Goal: Transaction & Acquisition: Purchase product/service

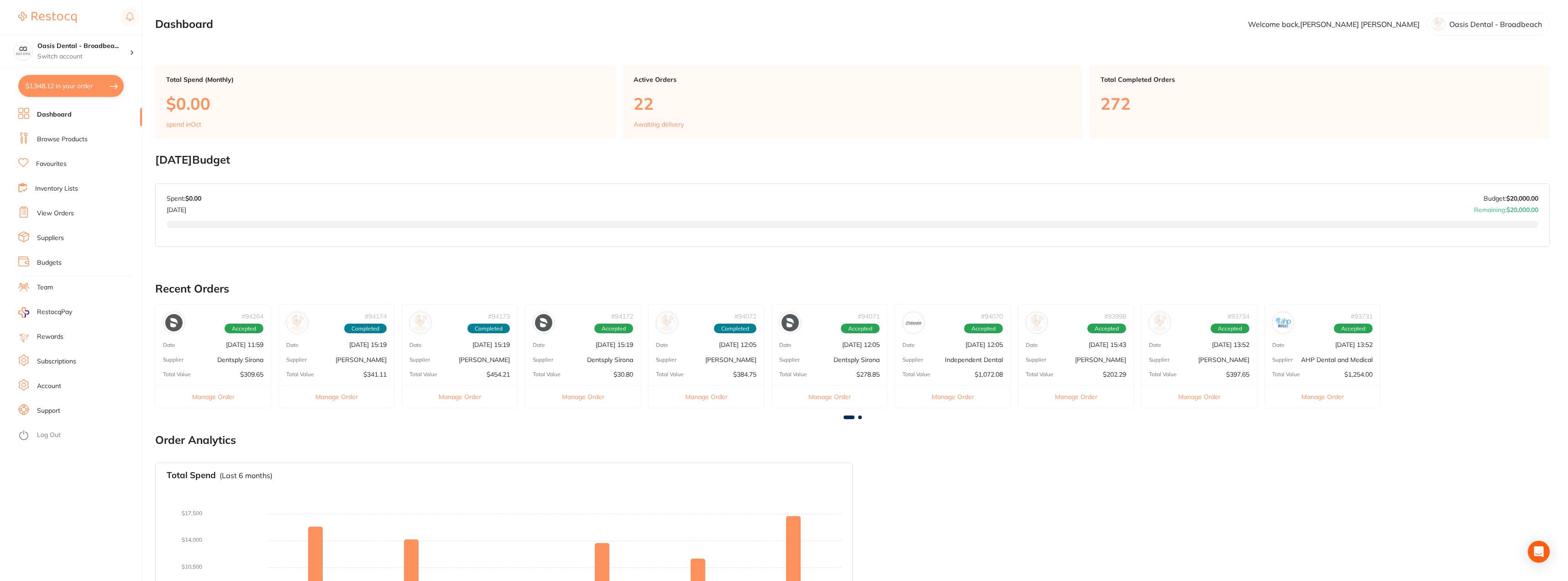
click at [69, 137] on link "Browse Products" at bounding box center [62, 139] width 50 height 9
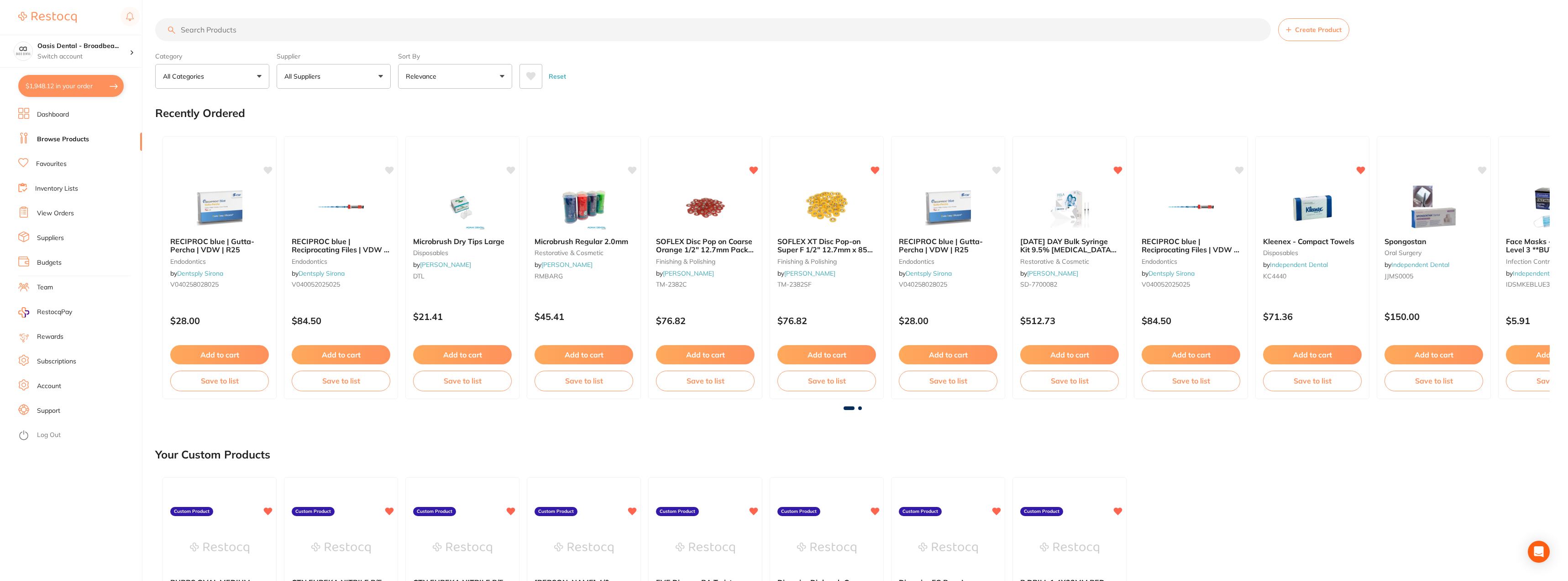
click at [455, 29] on input "search" at bounding box center [713, 30] width 1116 height 23
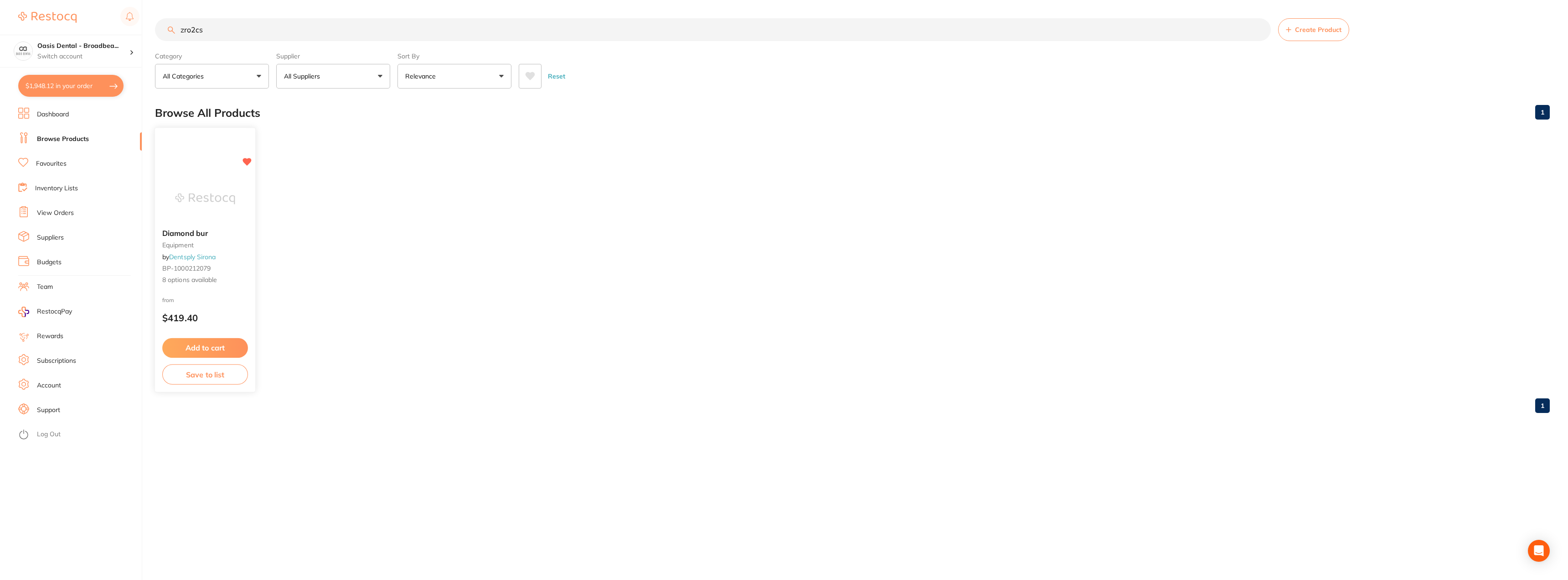
type input "zro2cs"
click at [199, 236] on span "Diamond bur" at bounding box center [185, 233] width 45 height 9
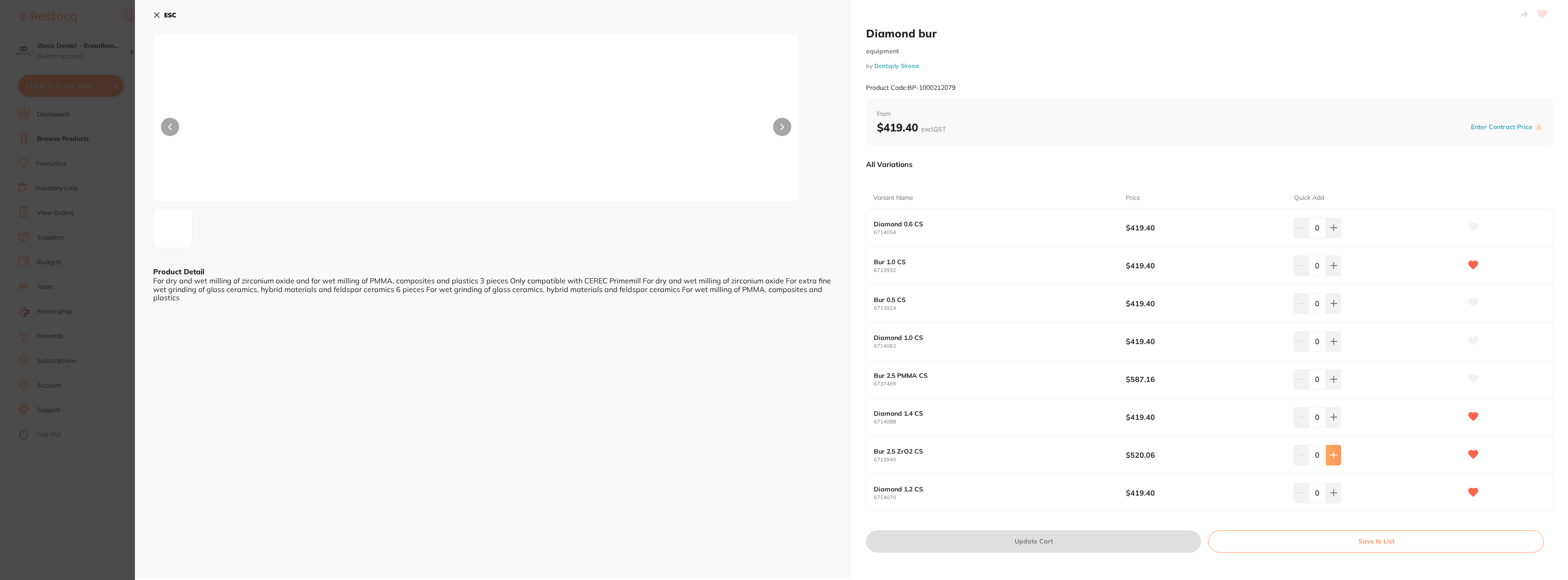
click at [1330, 455] on icon at bounding box center [1333, 455] width 7 height 7
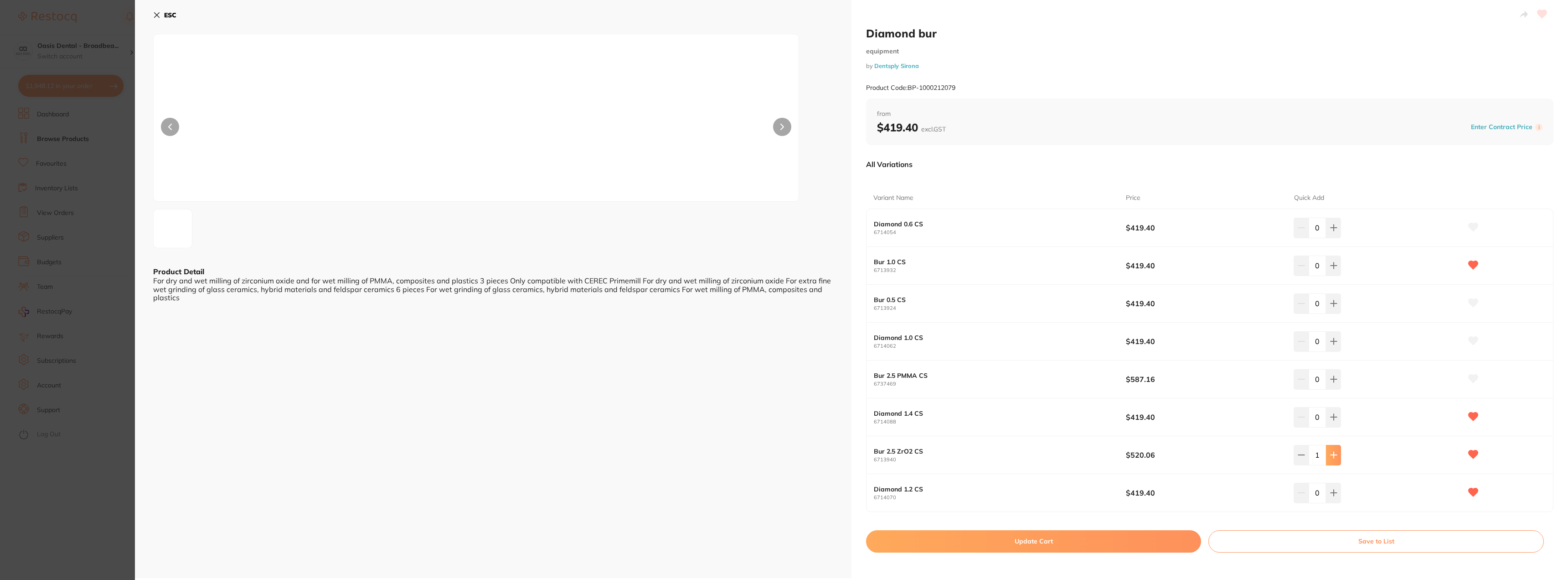
click at [1330, 455] on icon at bounding box center [1333, 455] width 7 height 7
type input "2"
click at [1337, 341] on button at bounding box center [1333, 341] width 15 height 20
click at [1302, 343] on icon at bounding box center [1301, 341] width 7 height 7
type input "0"
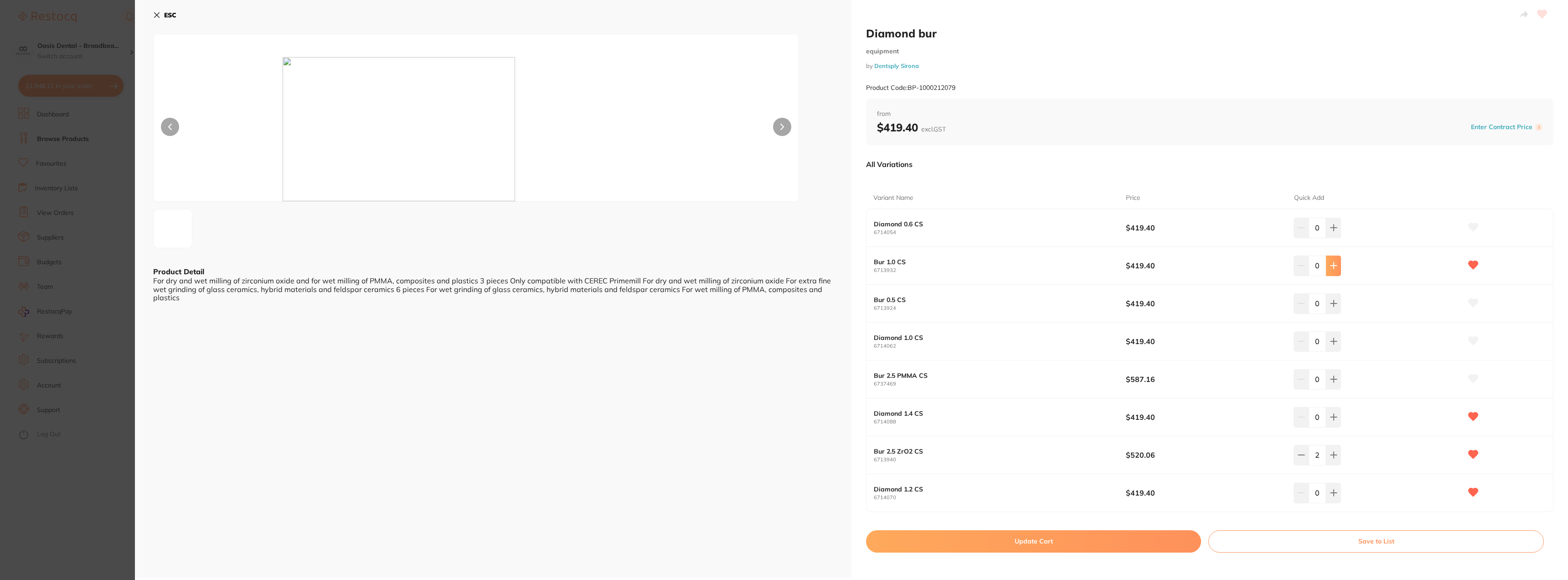
click at [1332, 265] on icon at bounding box center [1333, 266] width 7 height 7
type input "1"
click at [1300, 457] on icon at bounding box center [1301, 455] width 7 height 7
click at [1336, 451] on button at bounding box center [1333, 455] width 15 height 20
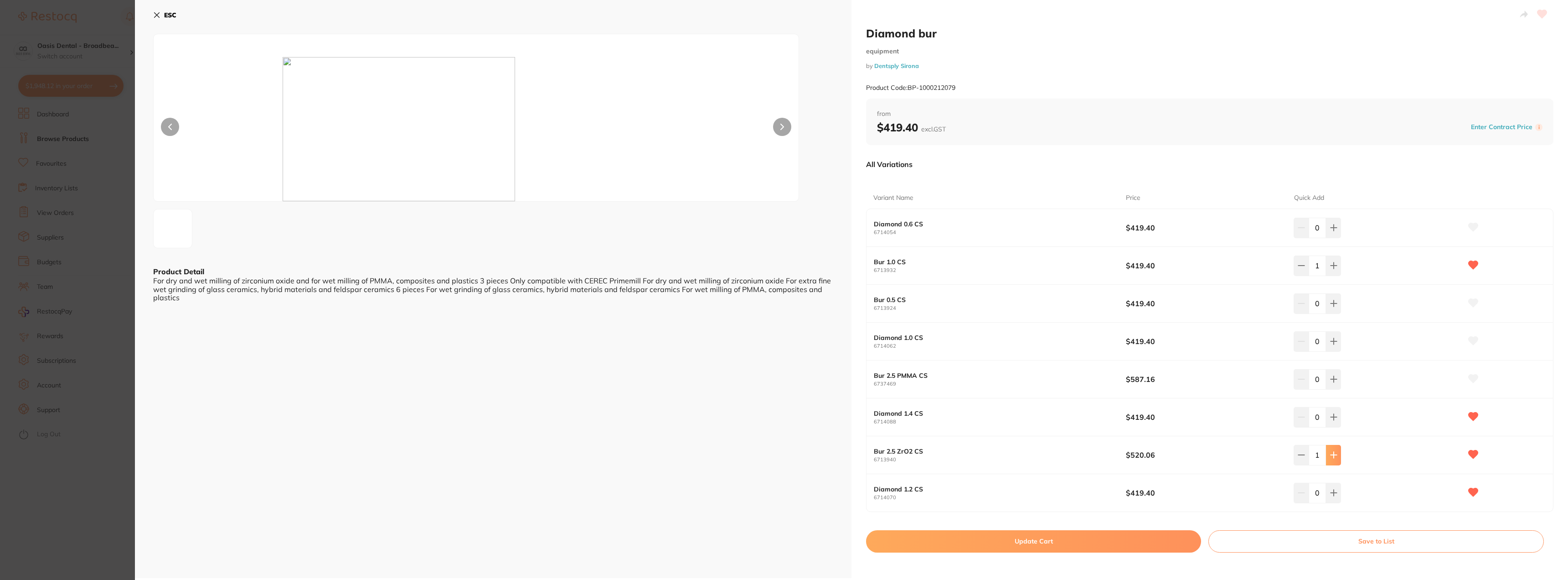
click at [1336, 451] on button at bounding box center [1333, 455] width 15 height 20
type input "2"
click at [158, 12] on icon at bounding box center [156, 15] width 7 height 7
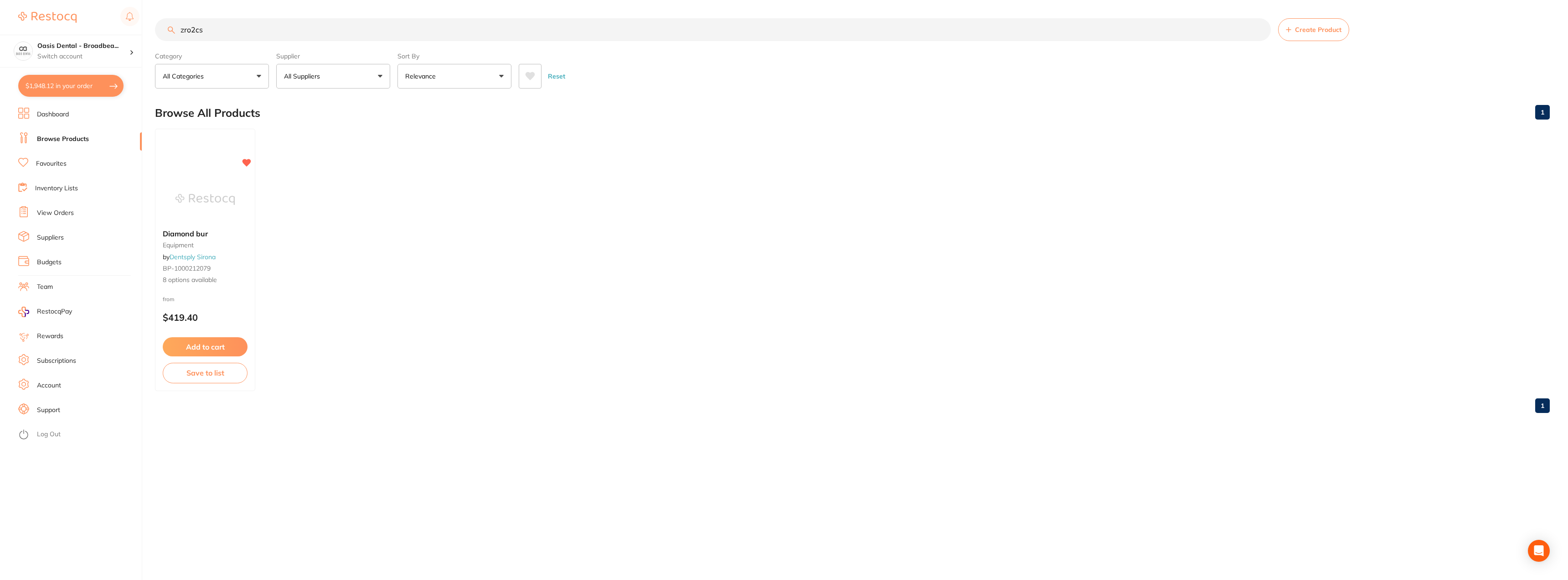
click at [214, 30] on input "zro2cs" at bounding box center [713, 30] width 1116 height 23
drag, startPoint x: 214, startPoint y: 30, endPoint x: 163, endPoint y: 35, distance: 51.2
click at [163, 35] on input "zro2cs" at bounding box center [713, 30] width 1116 height 23
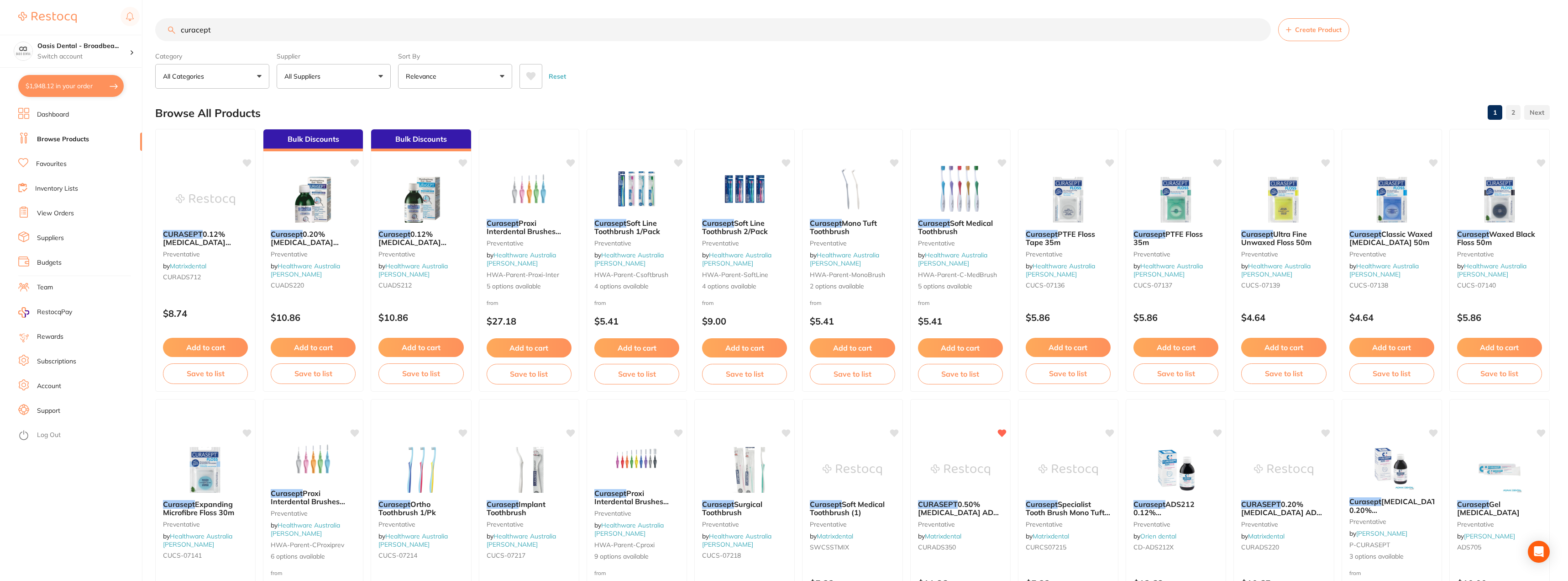
click at [262, 27] on input "curacept" at bounding box center [713, 30] width 1116 height 23
type input "curacept gel"
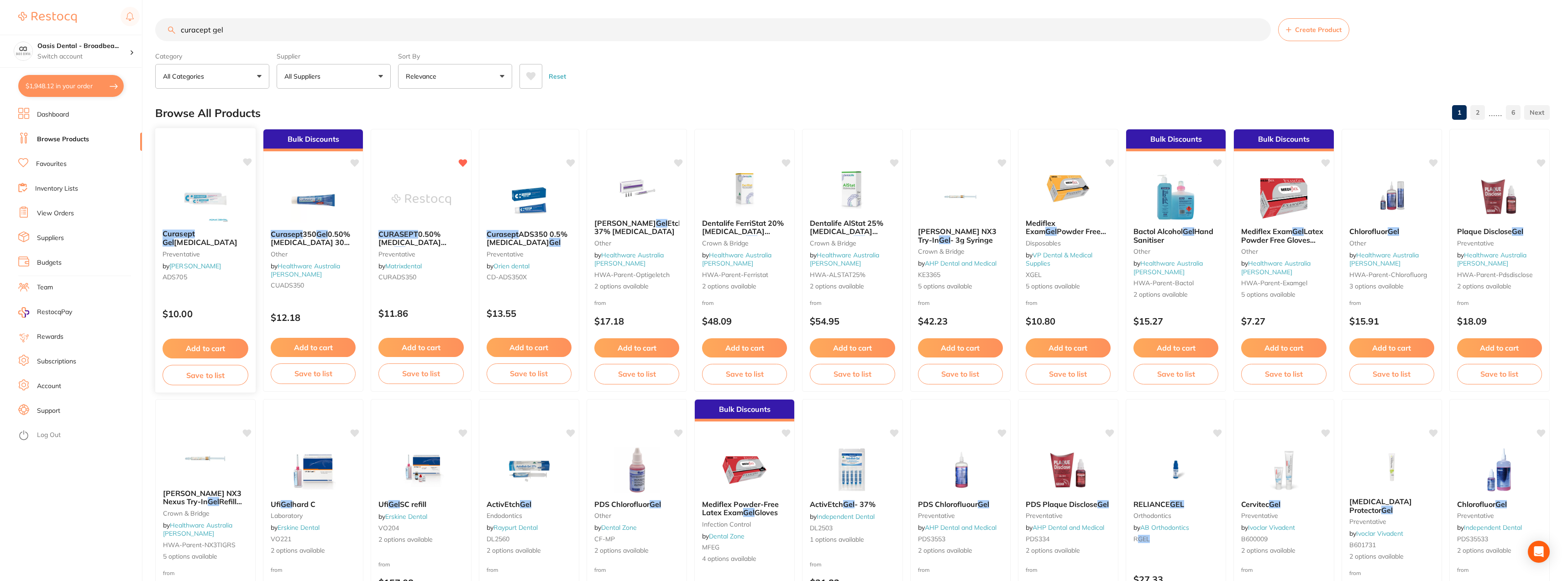
click at [185, 228] on div "Curasept Gel [MEDICAL_DATA] preventative by [PERSON_NAME] ADS705" at bounding box center [206, 257] width 101 height 70
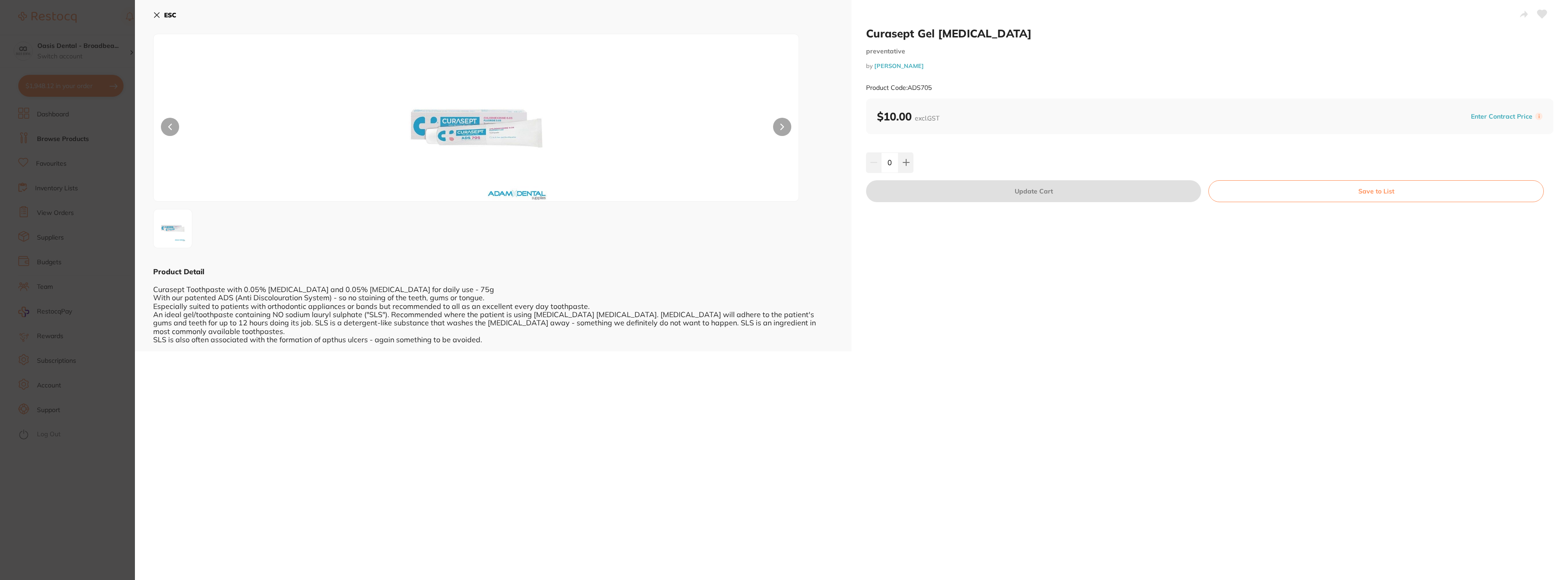
click at [157, 16] on icon at bounding box center [156, 15] width 7 height 7
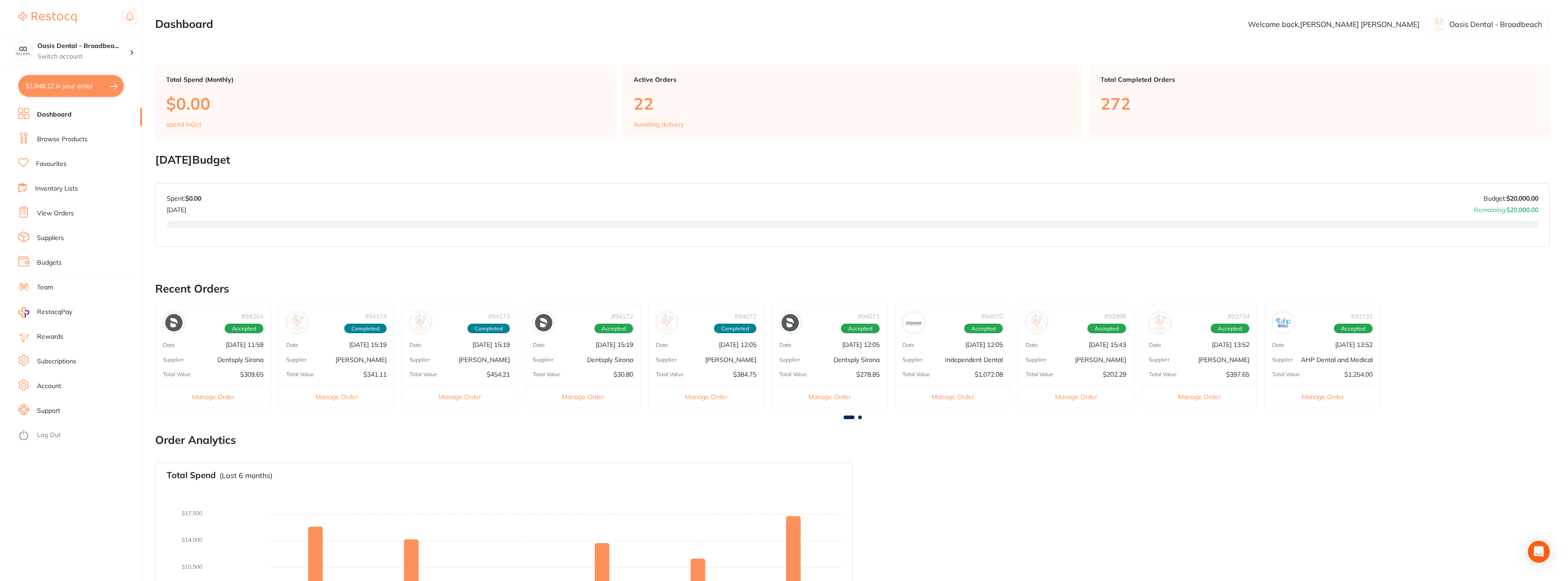
click at [60, 138] on link "Browse Products" at bounding box center [62, 139] width 50 height 9
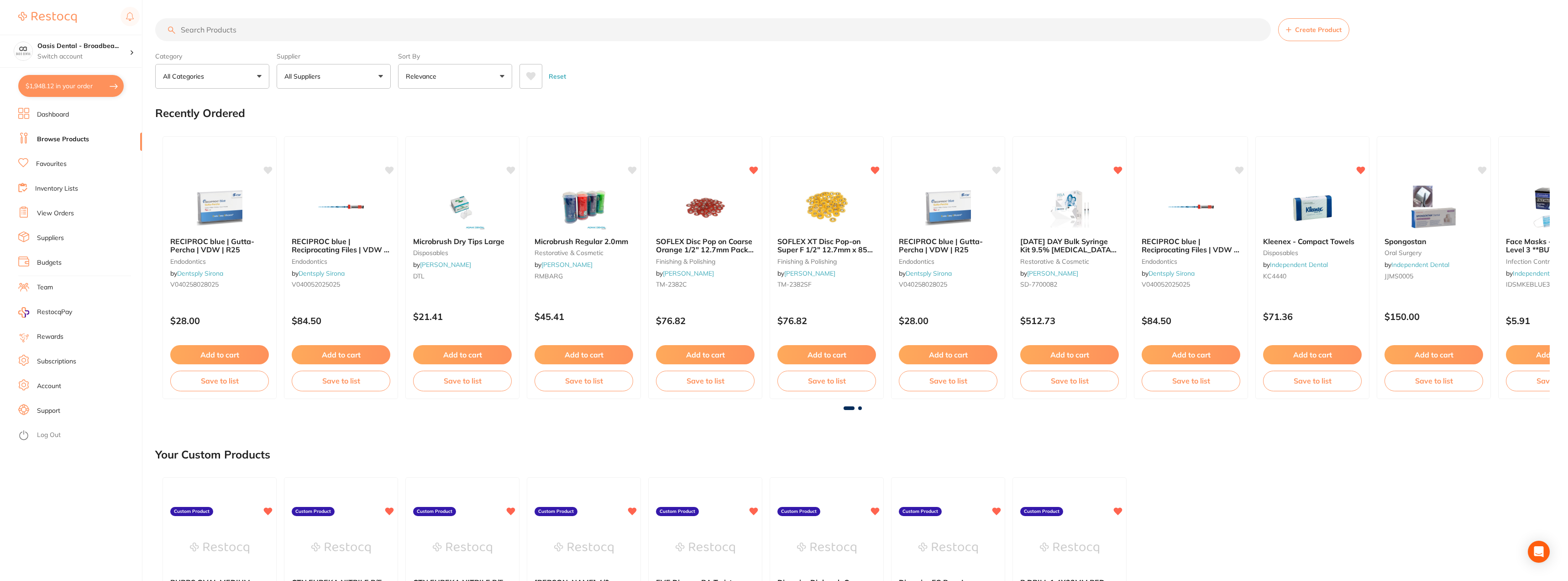
click at [485, 24] on input "search" at bounding box center [713, 30] width 1116 height 23
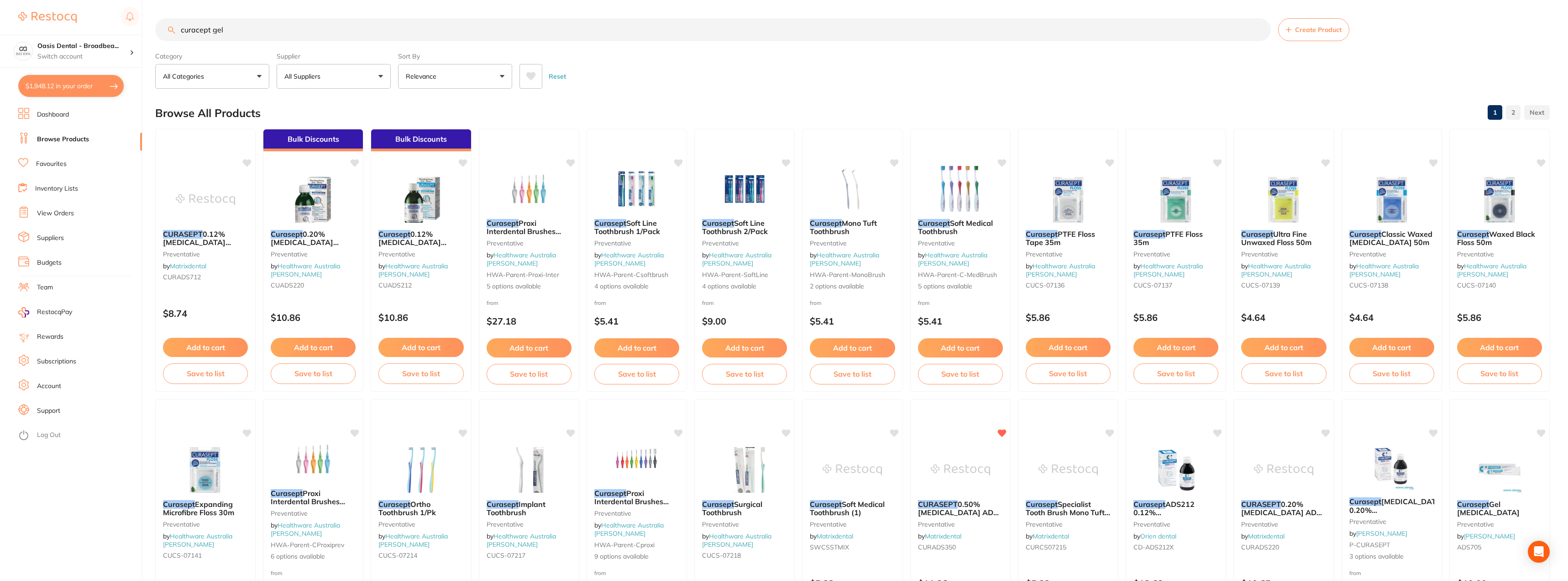
type input "curacept gel"
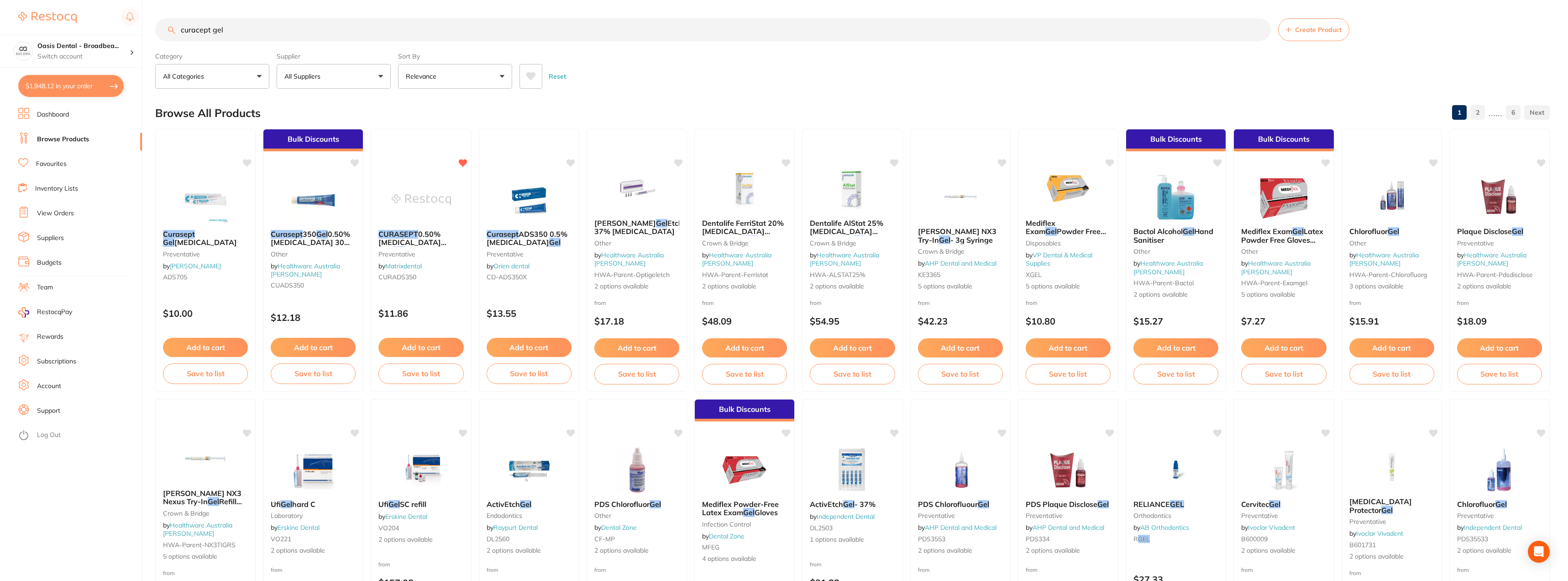
click at [374, 78] on button "All Suppliers" at bounding box center [333, 76] width 114 height 25
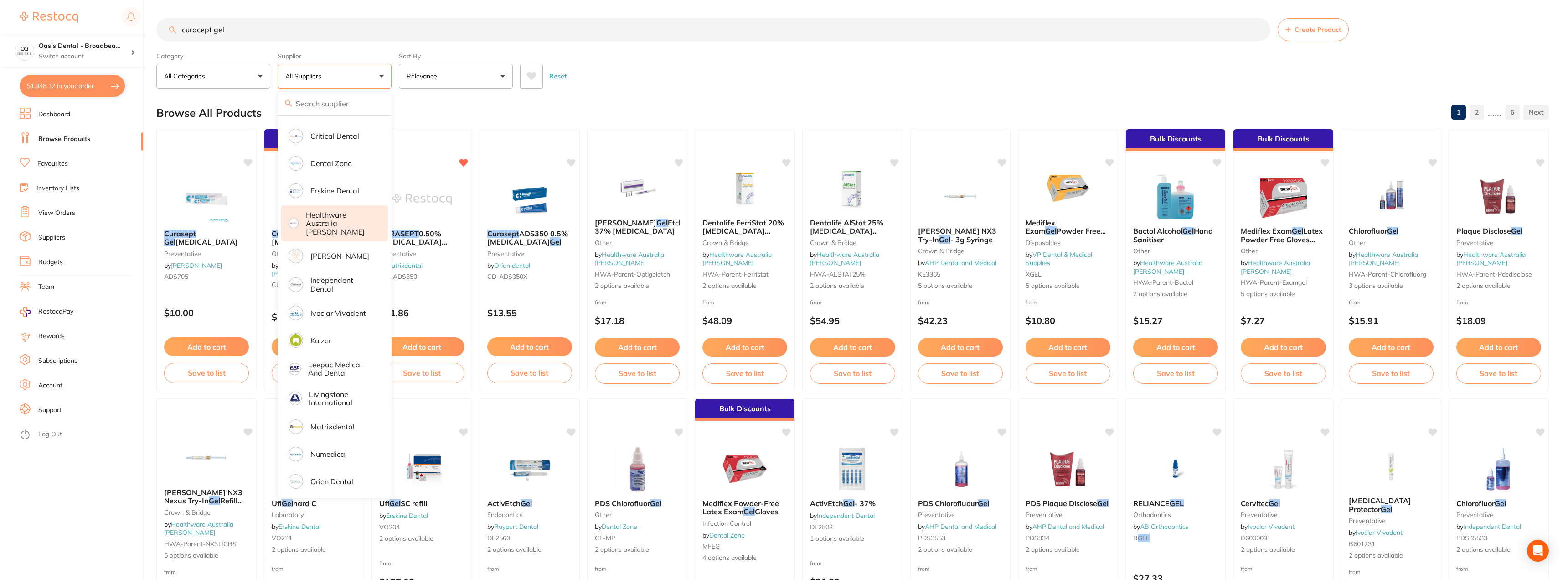
scroll to position [228, 0]
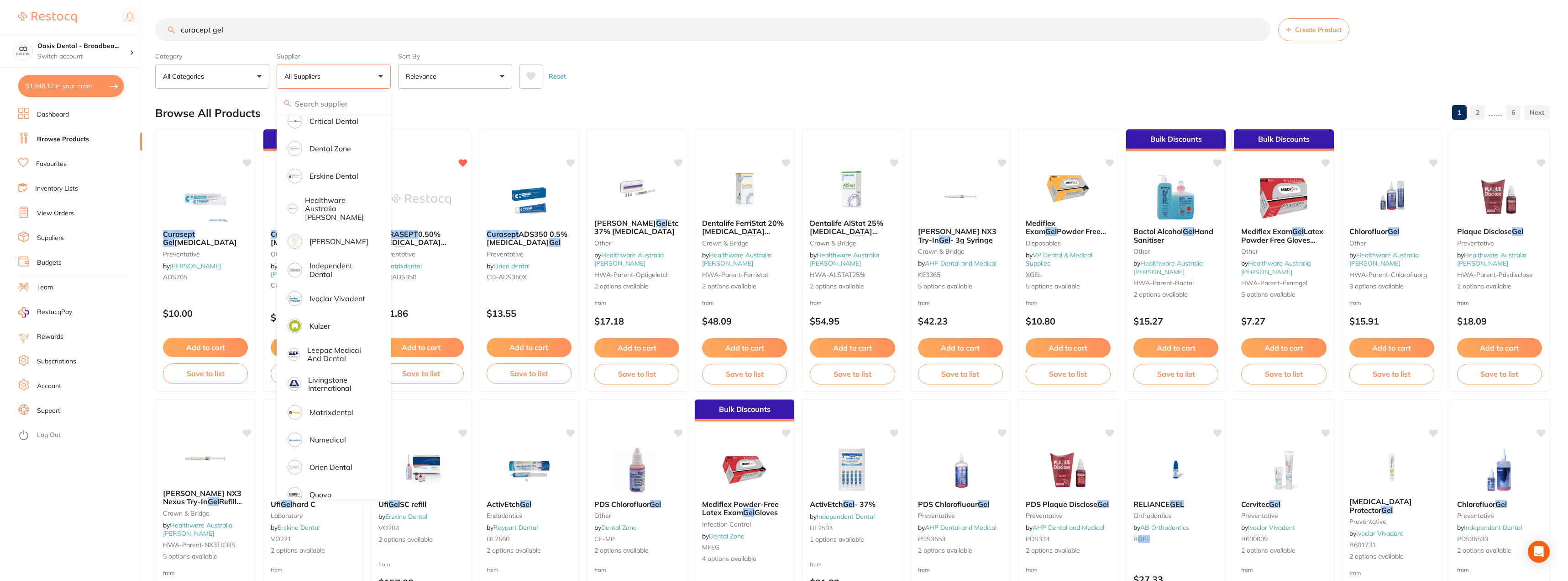
click at [622, 72] on div "Reset" at bounding box center [1031, 72] width 1023 height 32
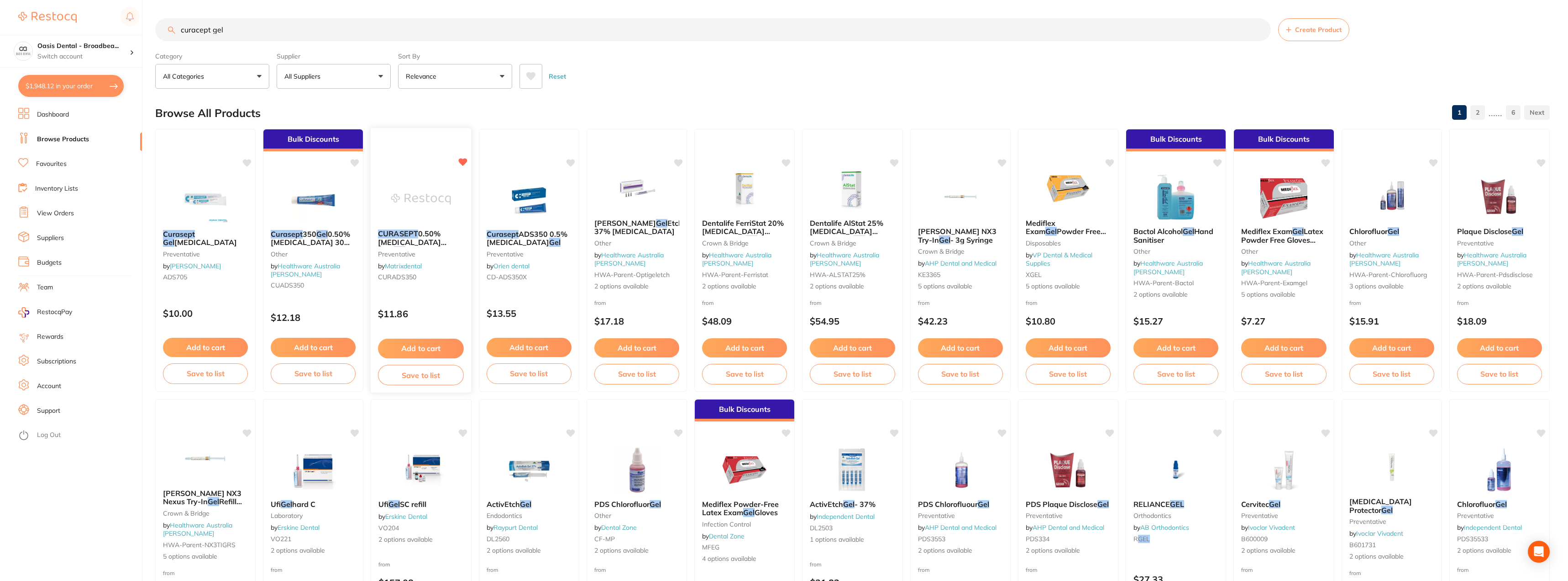
click at [416, 237] on em "CURASEPT" at bounding box center [398, 233] width 40 height 9
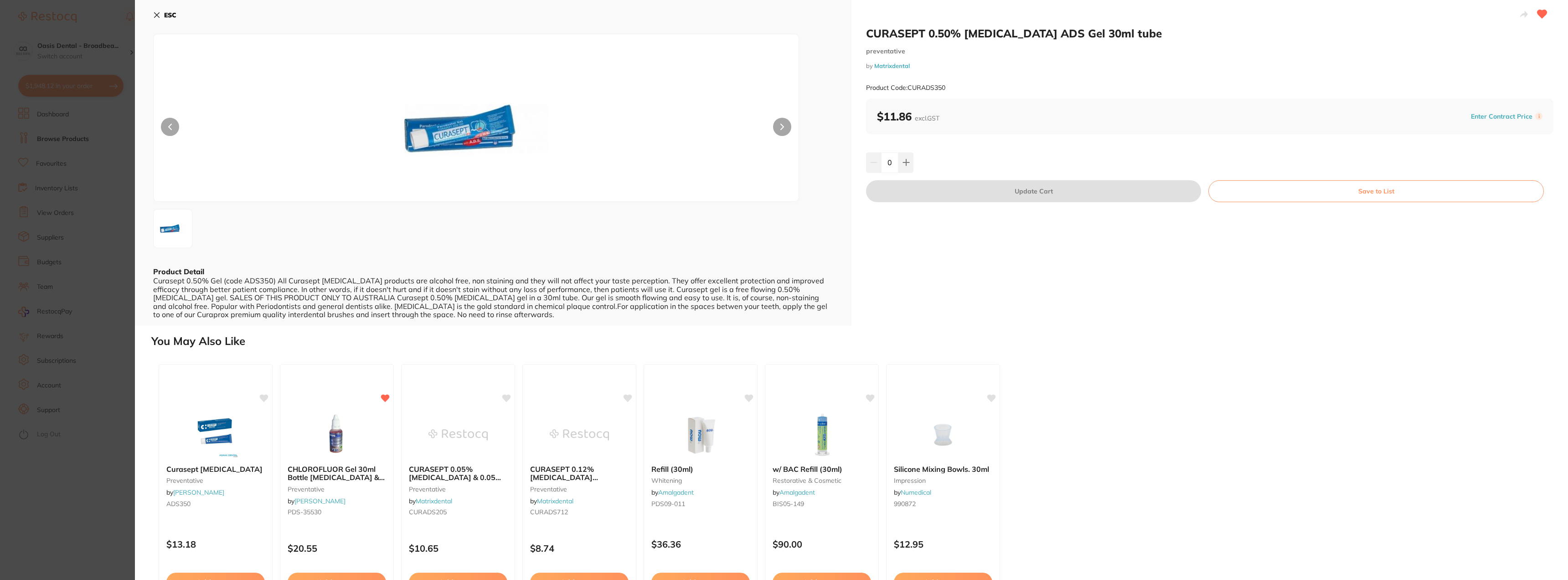
click at [156, 13] on icon at bounding box center [156, 15] width 5 height 5
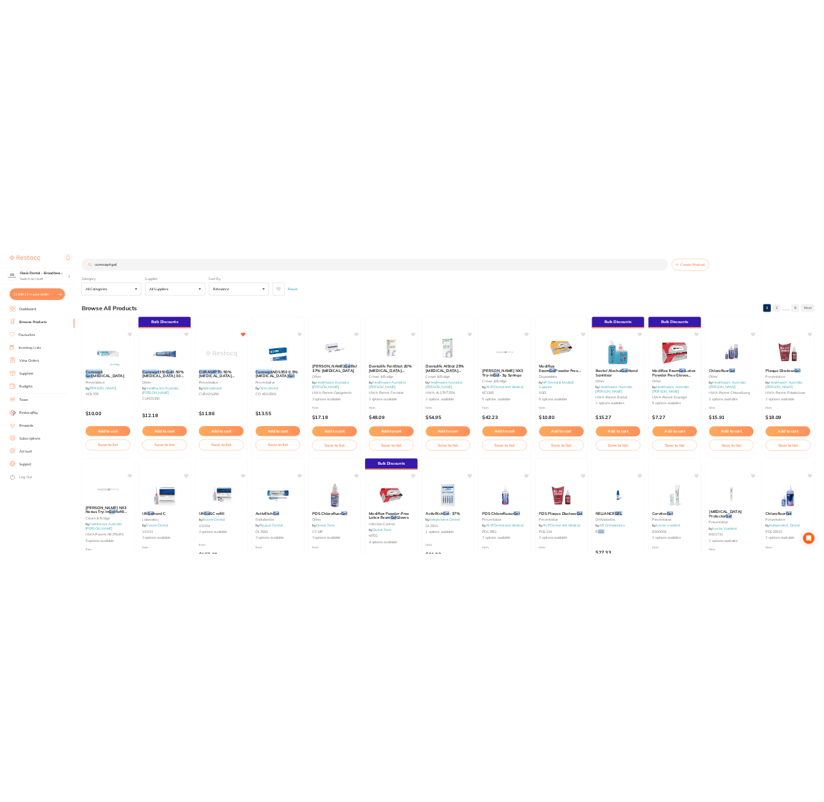
scroll to position [1, 0]
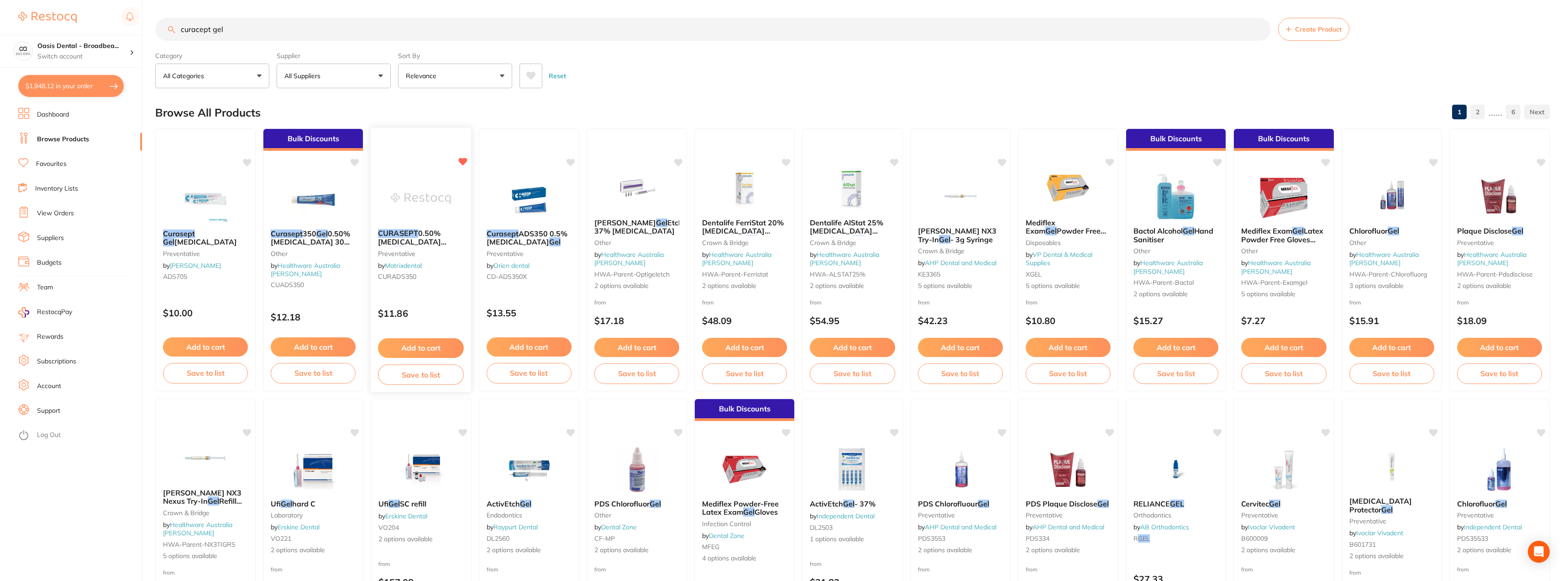
click at [425, 349] on button "Add to cart" at bounding box center [421, 348] width 86 height 20
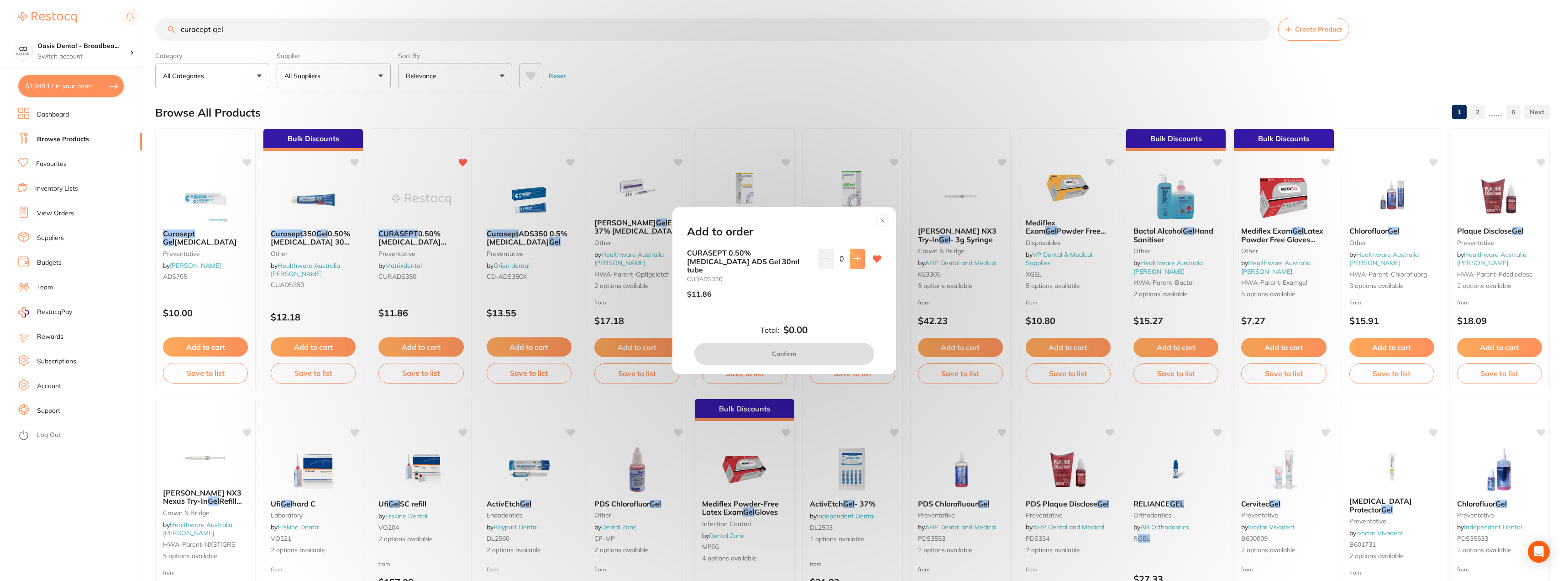
click at [856, 262] on icon at bounding box center [857, 258] width 7 height 7
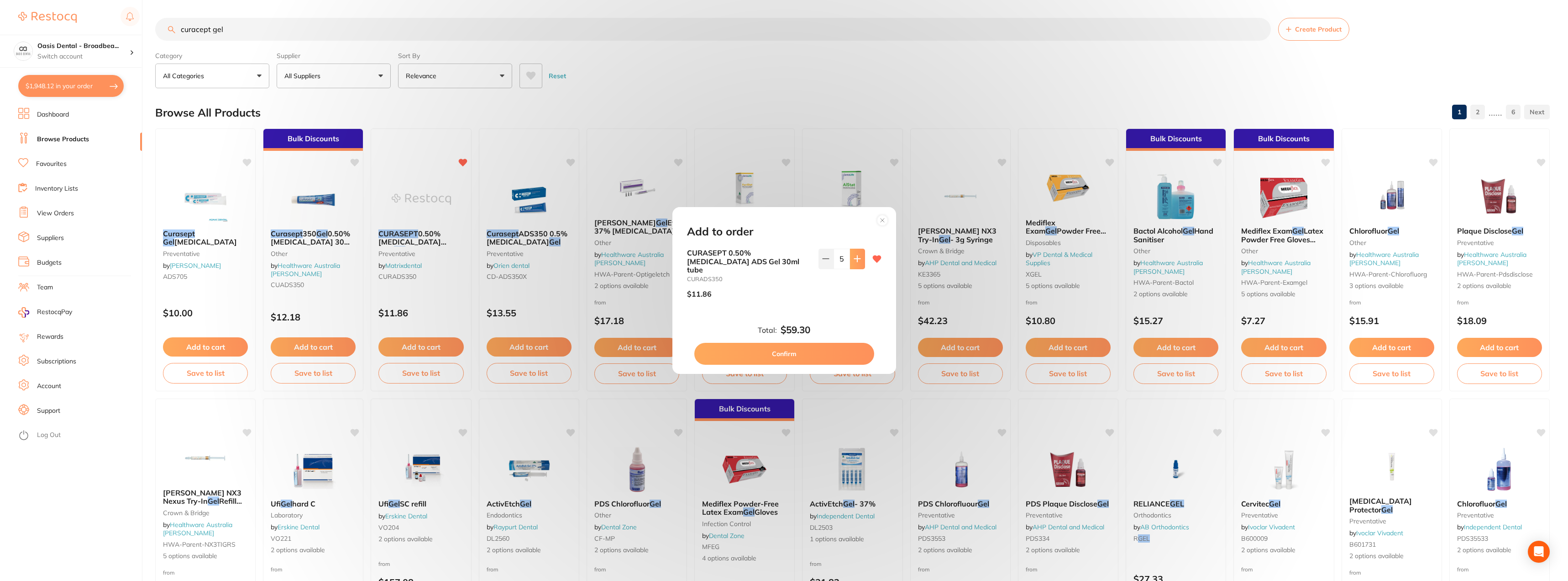
click at [856, 262] on icon at bounding box center [857, 258] width 7 height 7
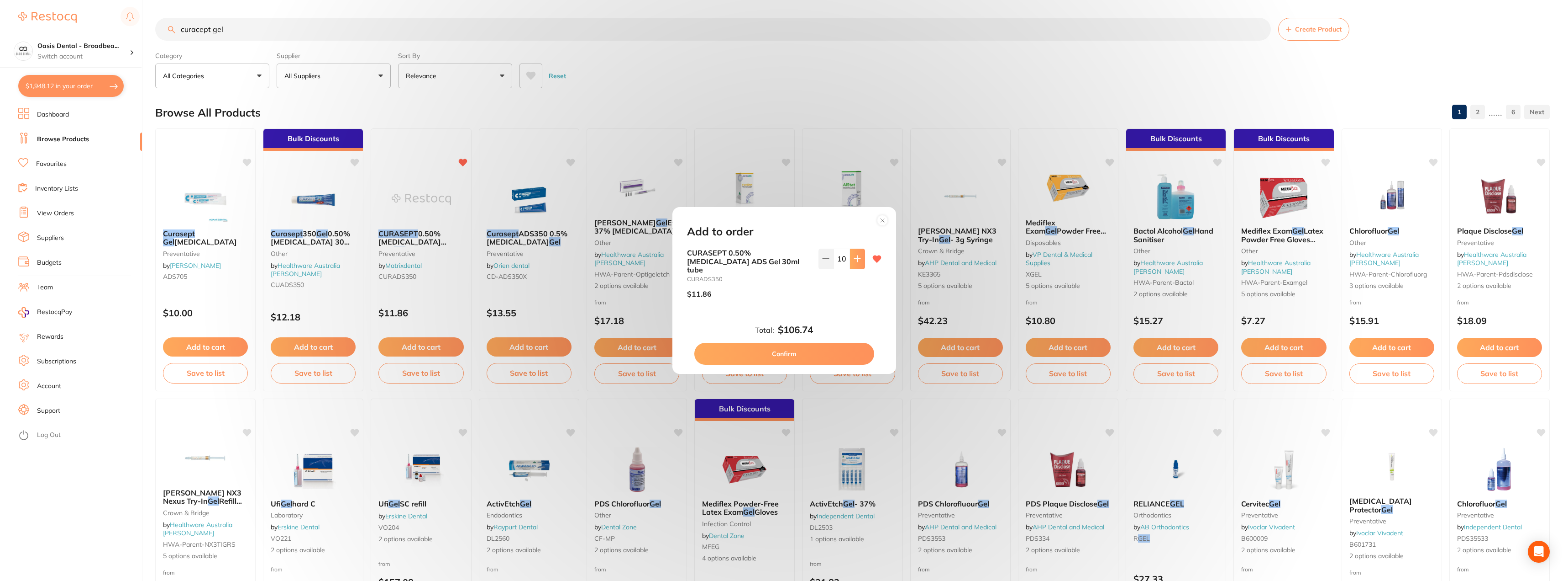
click at [856, 262] on icon at bounding box center [857, 258] width 7 height 7
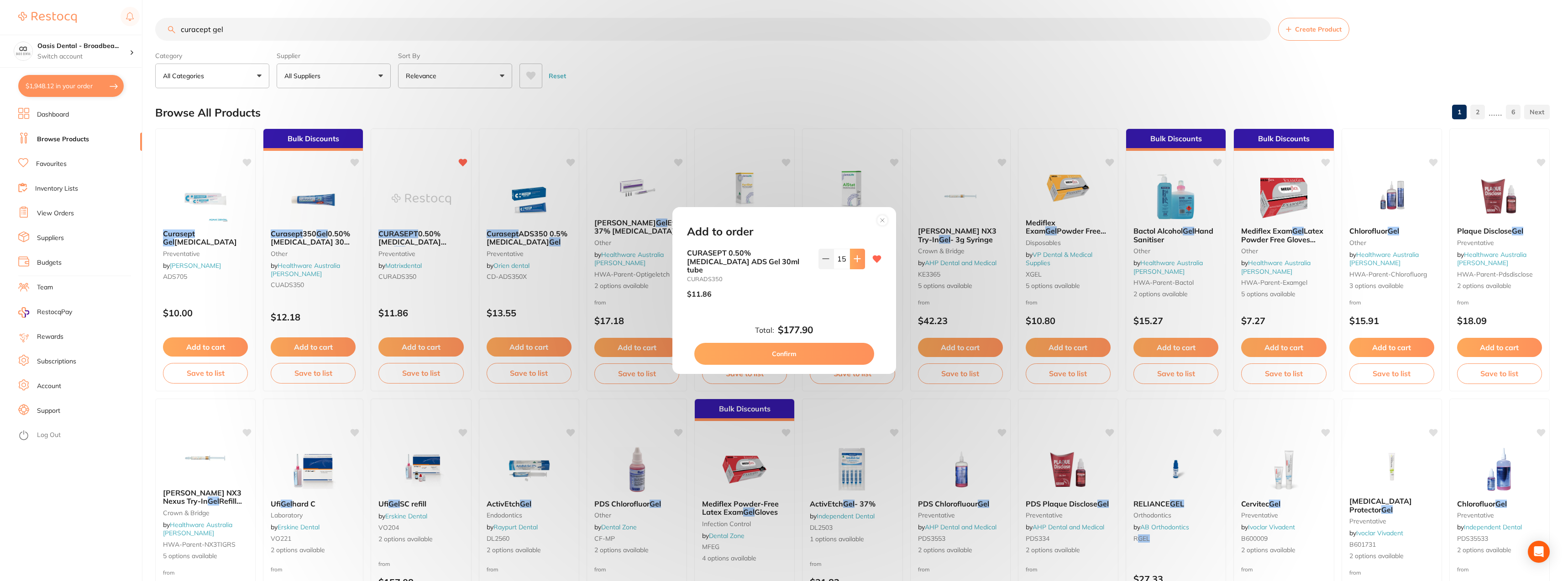
click at [856, 262] on icon at bounding box center [857, 258] width 7 height 7
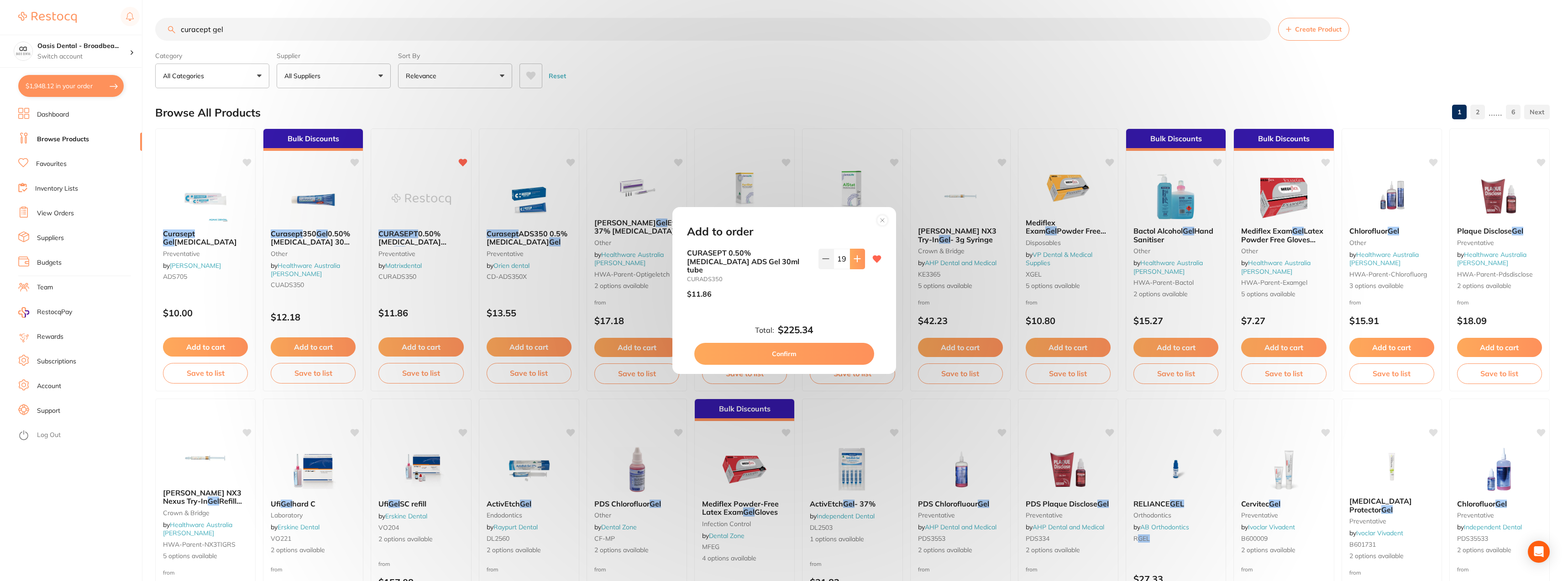
type input "20"
click at [777, 346] on button "Confirm" at bounding box center [785, 353] width 180 height 22
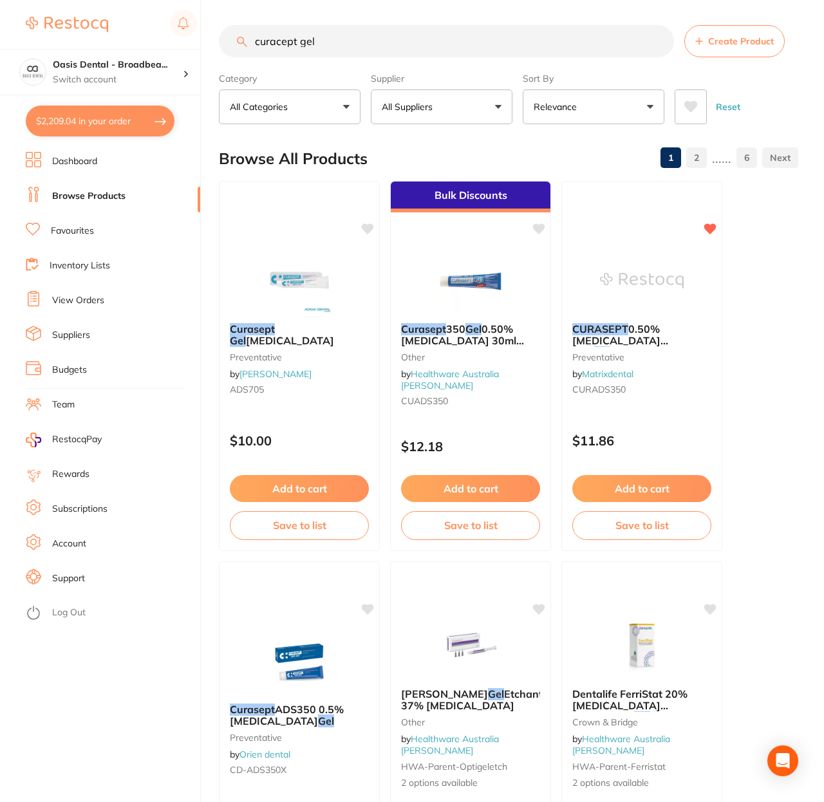
scroll to position [330, 0]
click at [86, 226] on link "Favourites" at bounding box center [72, 231] width 43 height 13
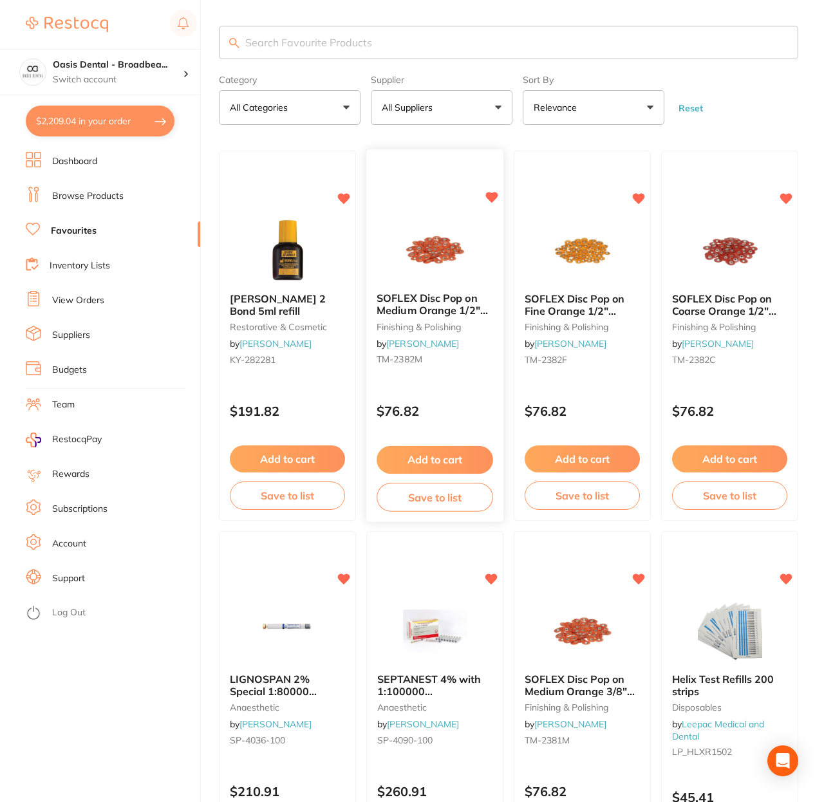
click at [432, 460] on button "Add to cart" at bounding box center [435, 460] width 117 height 28
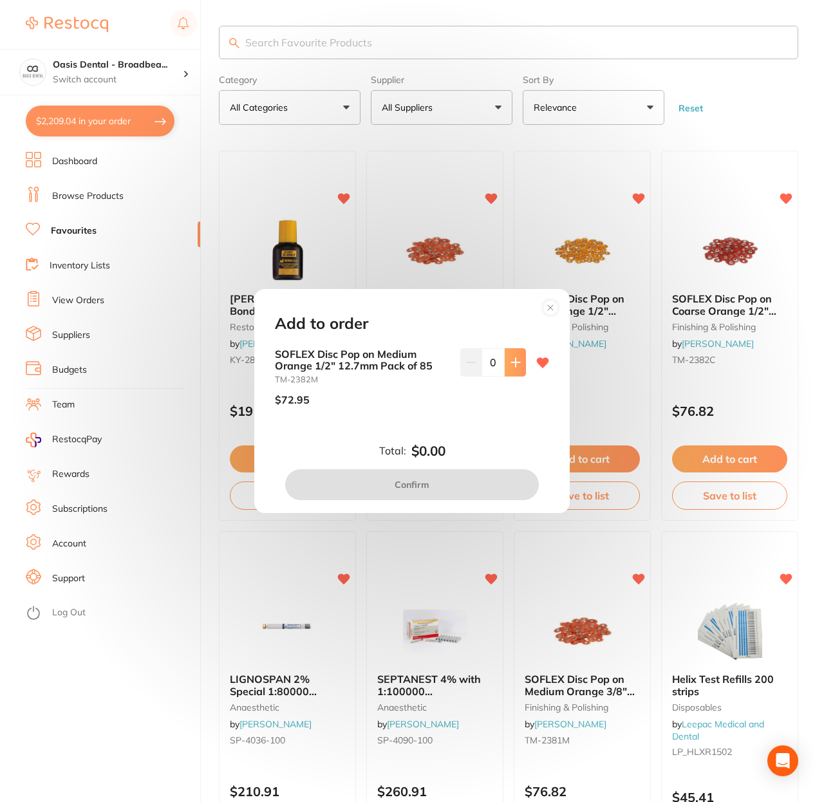
click at [513, 363] on icon at bounding box center [515, 362] width 8 height 8
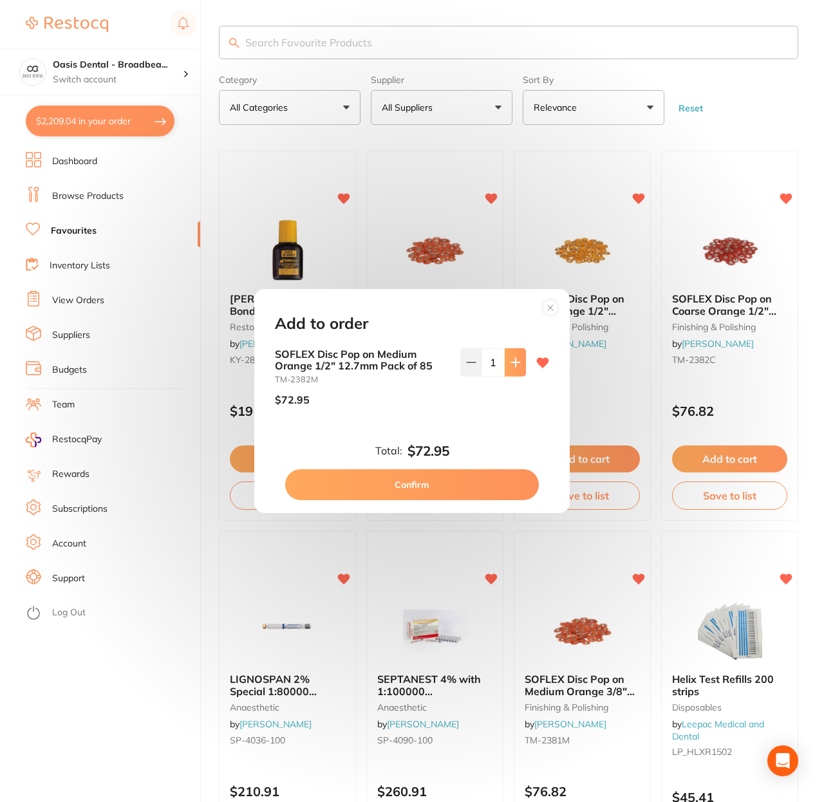
click at [513, 363] on icon at bounding box center [515, 362] width 8 height 8
click at [468, 370] on button at bounding box center [470, 362] width 21 height 28
type input "3"
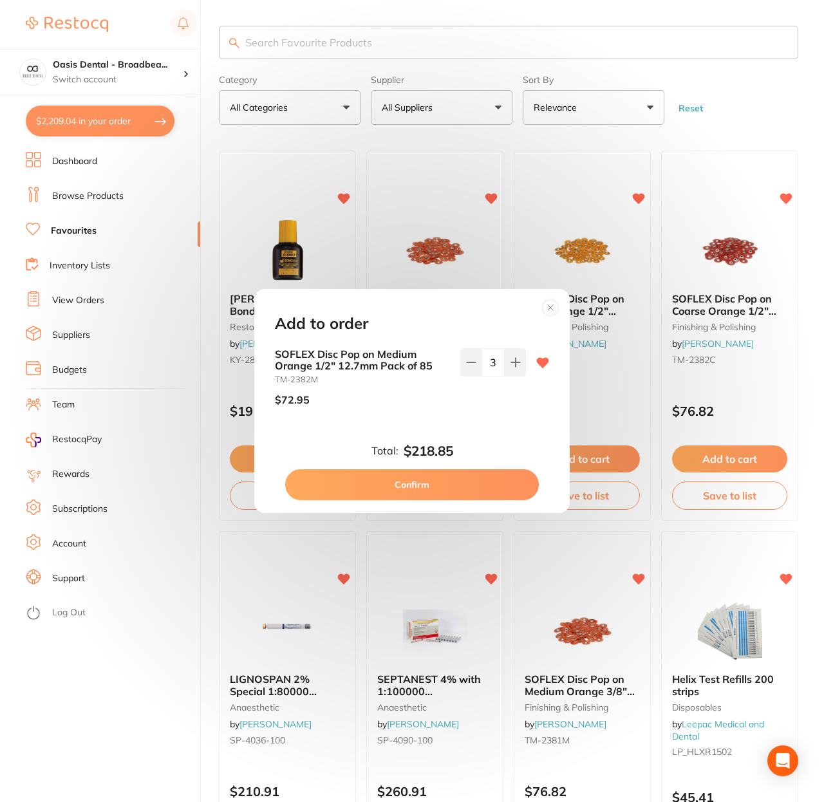
click at [598, 305] on div "Add to order SOFLEX Disc Pop on Medium Orange 1/2" 12.7mm Pack of 85 TM-2382M $…" at bounding box center [412, 401] width 824 height 802
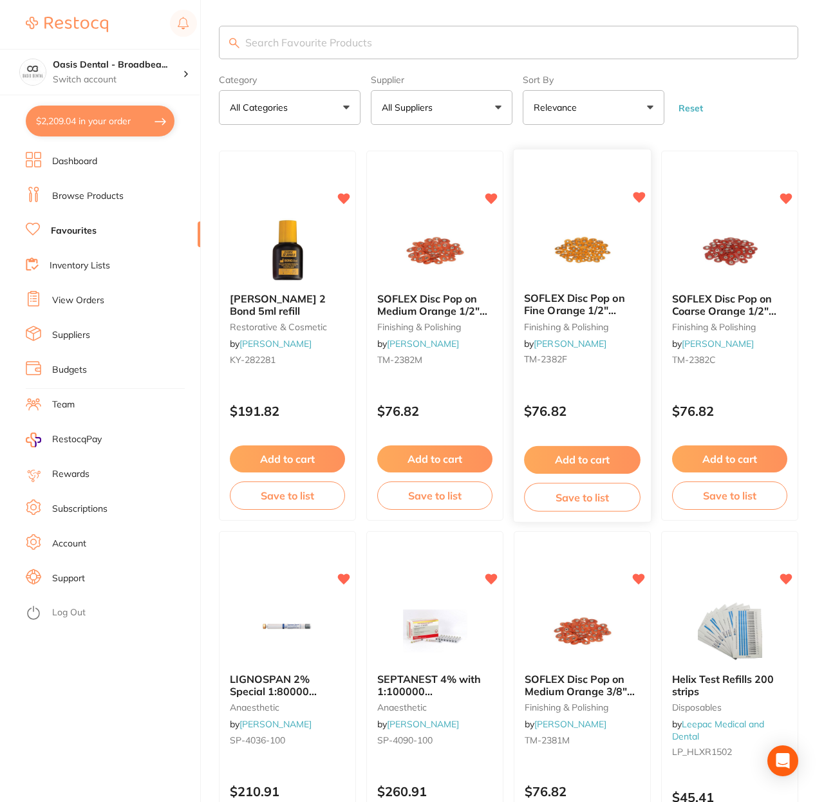
click at [564, 309] on span "SOFLEX Disc Pop on Fine Orange 1/2" 12.7mm Pack of 85" at bounding box center [574, 310] width 101 height 37
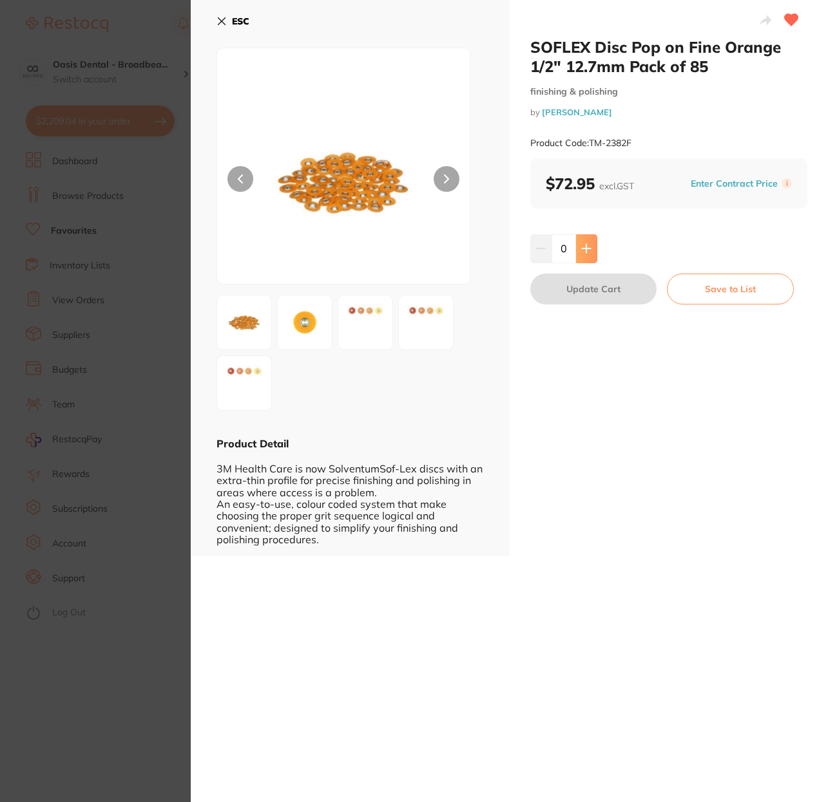
click at [594, 253] on button at bounding box center [586, 248] width 21 height 28
type input "3"
click at [620, 292] on button "Update Cart" at bounding box center [593, 289] width 127 height 31
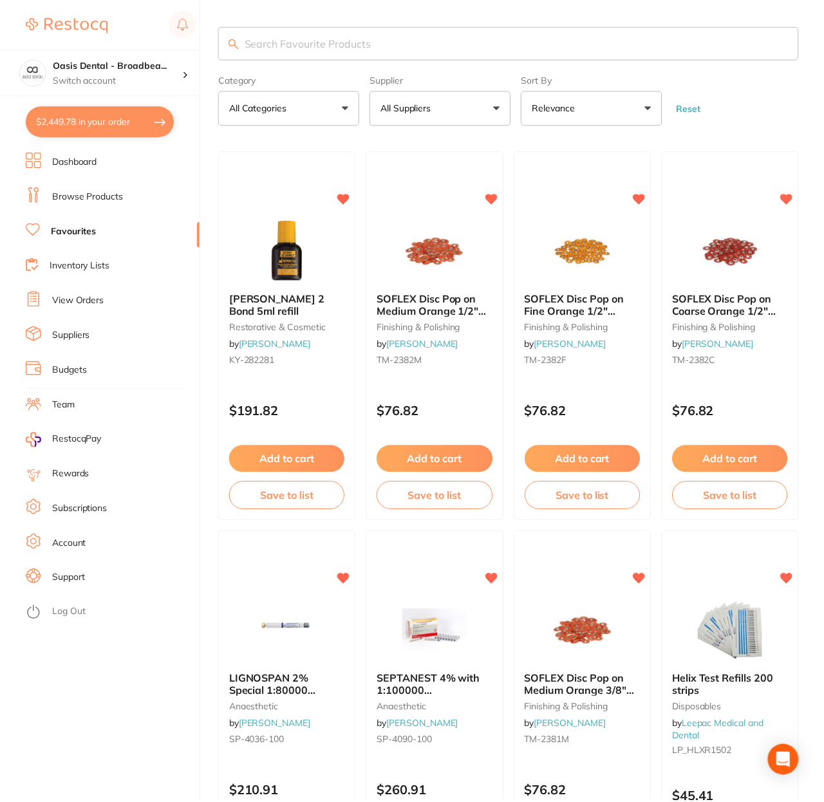
scroll to position [1, 0]
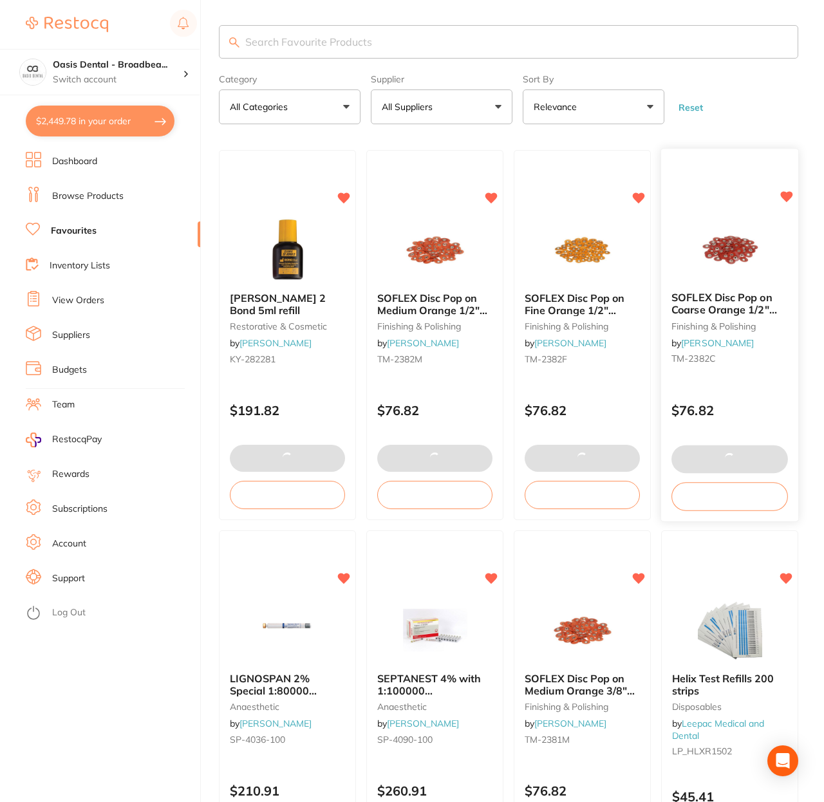
click at [745, 254] on img at bounding box center [730, 249] width 84 height 65
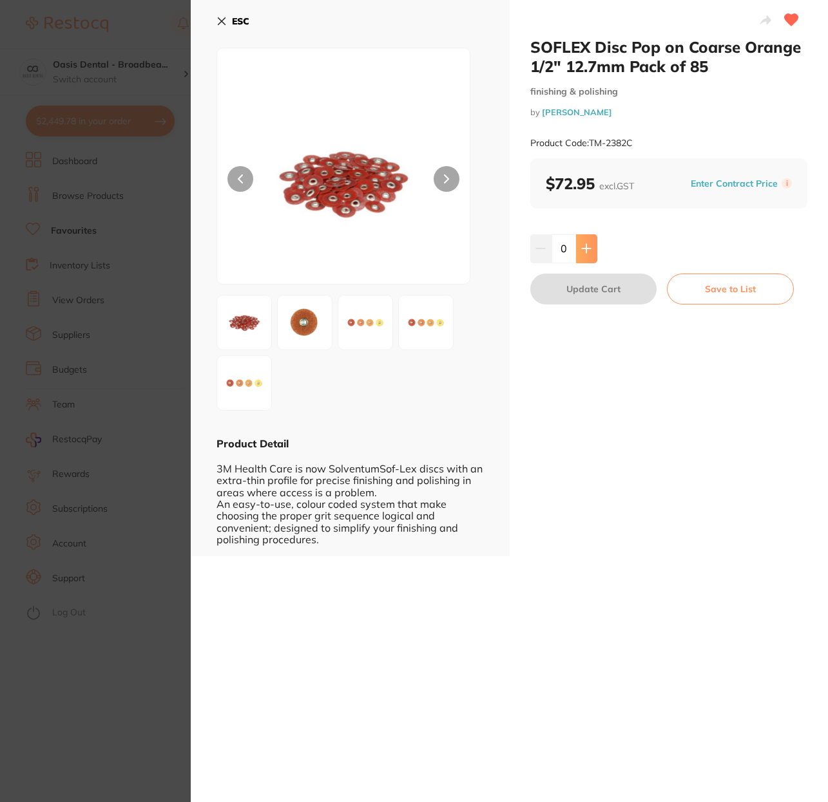
click at [581, 253] on icon at bounding box center [586, 248] width 10 height 10
type input "3"
click at [598, 296] on button "Update Cart" at bounding box center [593, 289] width 127 height 31
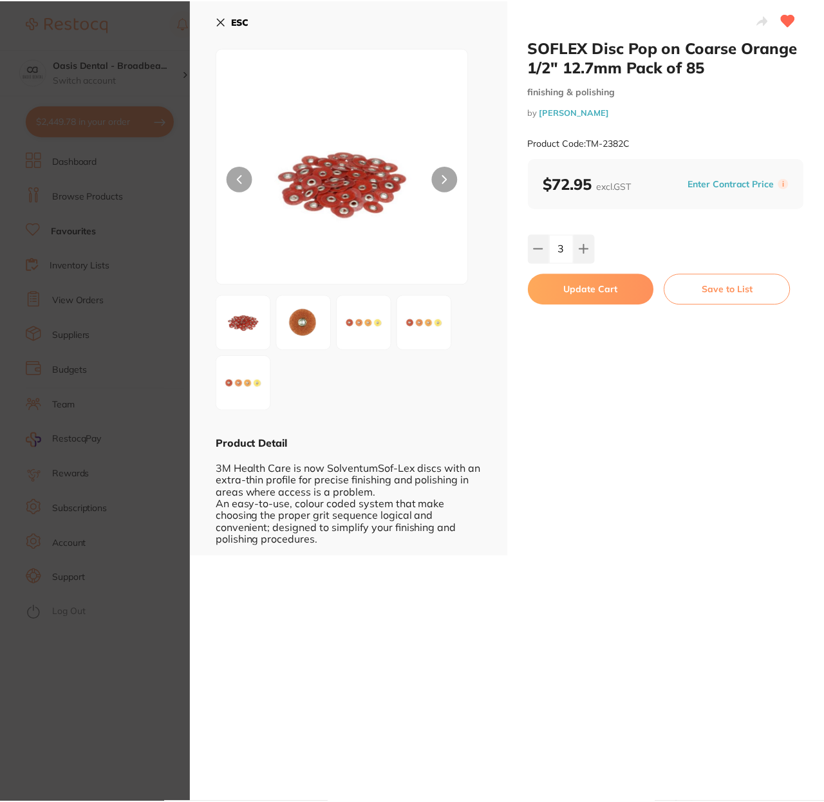
scroll to position [1, 0]
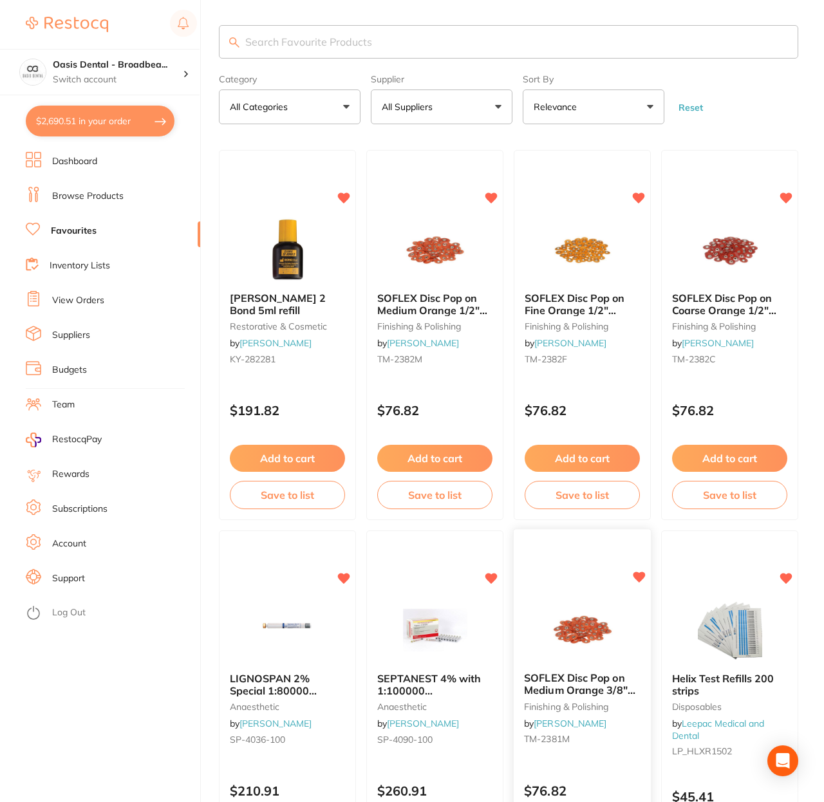
click at [576, 622] on img at bounding box center [582, 630] width 84 height 65
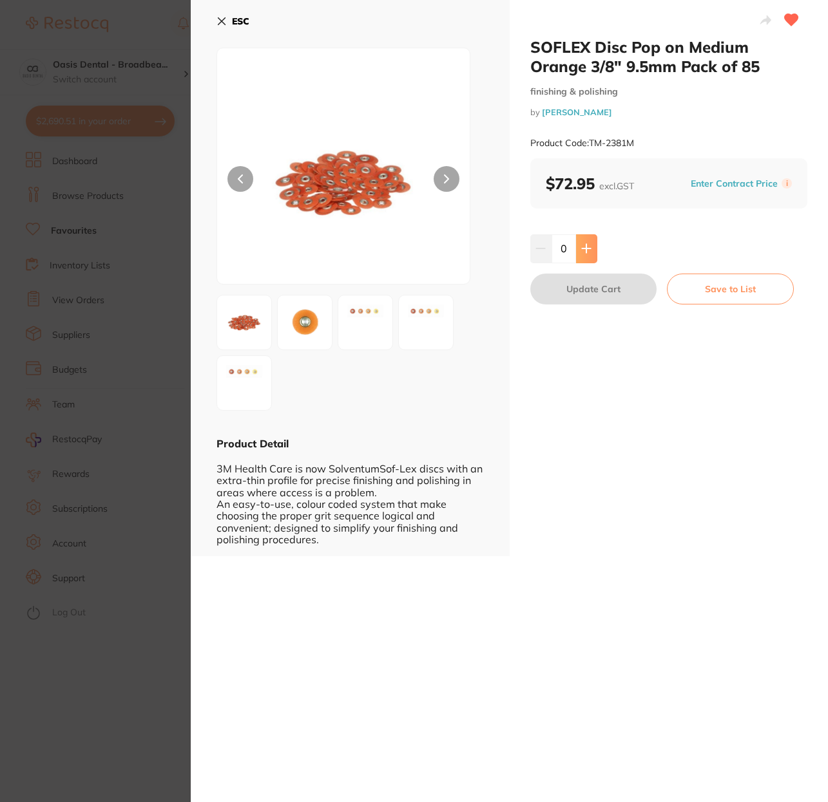
click at [590, 253] on button at bounding box center [586, 248] width 21 height 28
type input "3"
click at [592, 286] on button "Update Cart" at bounding box center [593, 289] width 127 height 31
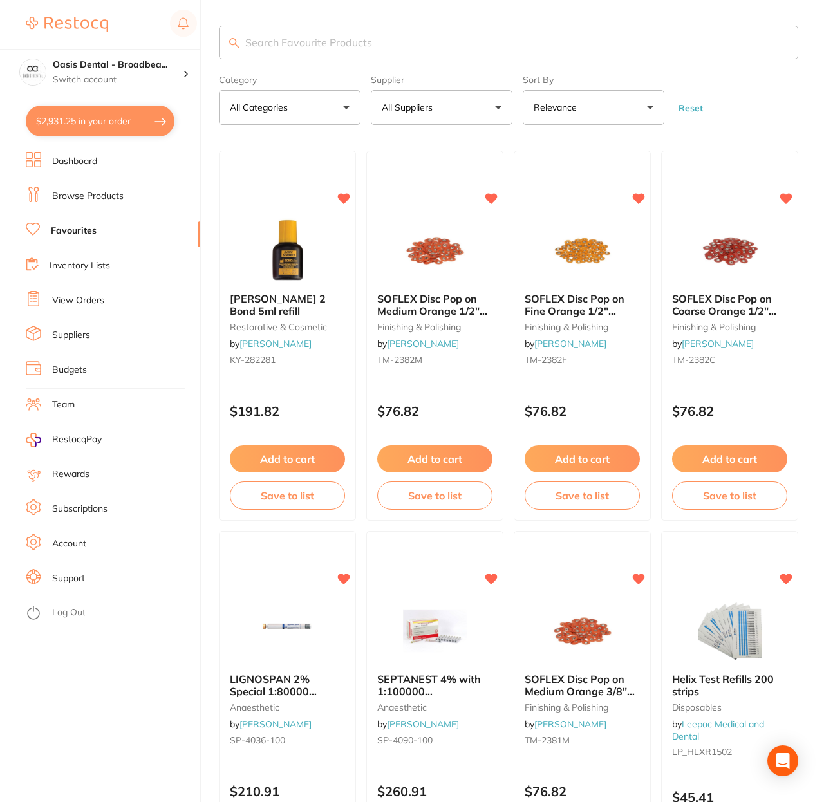
click at [385, 43] on input "search" at bounding box center [509, 42] width 580 height 33
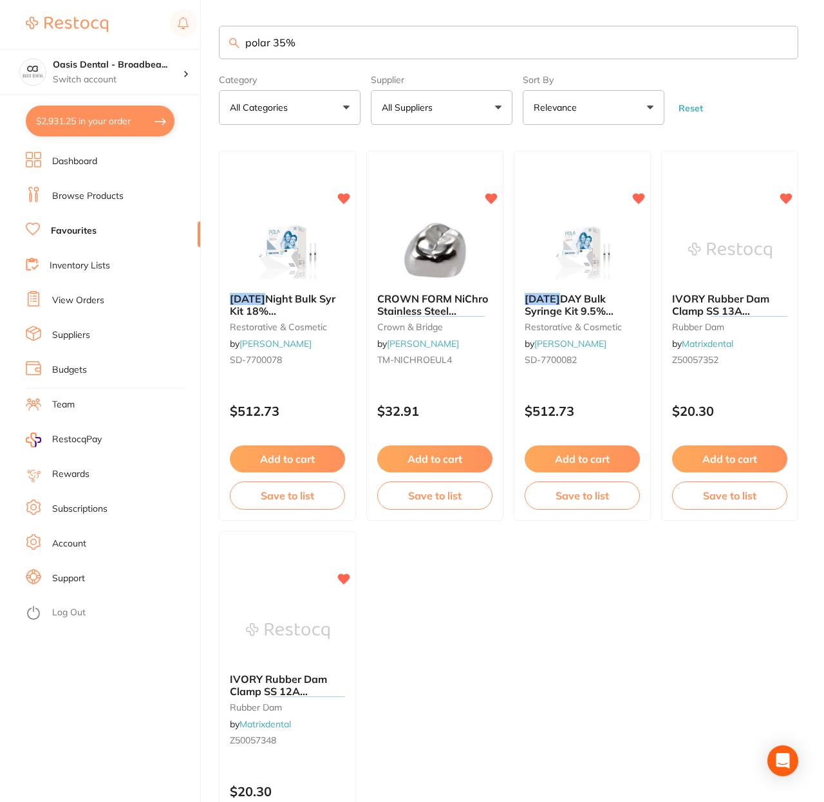
type input "polar 35%"
click at [331, 37] on input "polar 35%" at bounding box center [509, 42] width 580 height 33
click at [652, 112] on button "Relevance" at bounding box center [594, 107] width 142 height 35
click at [473, 131] on main "polar 35% Category All Categories All Categories crown & bridge restorative & c…" at bounding box center [521, 484] width 605 height 969
click at [505, 100] on button "All Suppliers" at bounding box center [442, 107] width 142 height 35
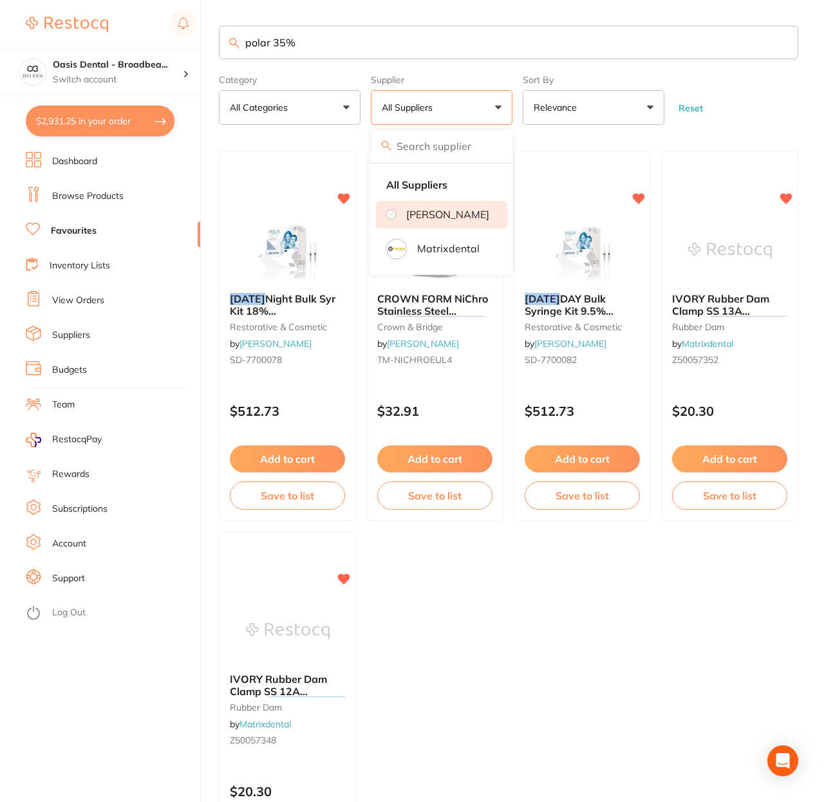
click at [477, 220] on p "[PERSON_NAME]" at bounding box center [447, 215] width 83 height 12
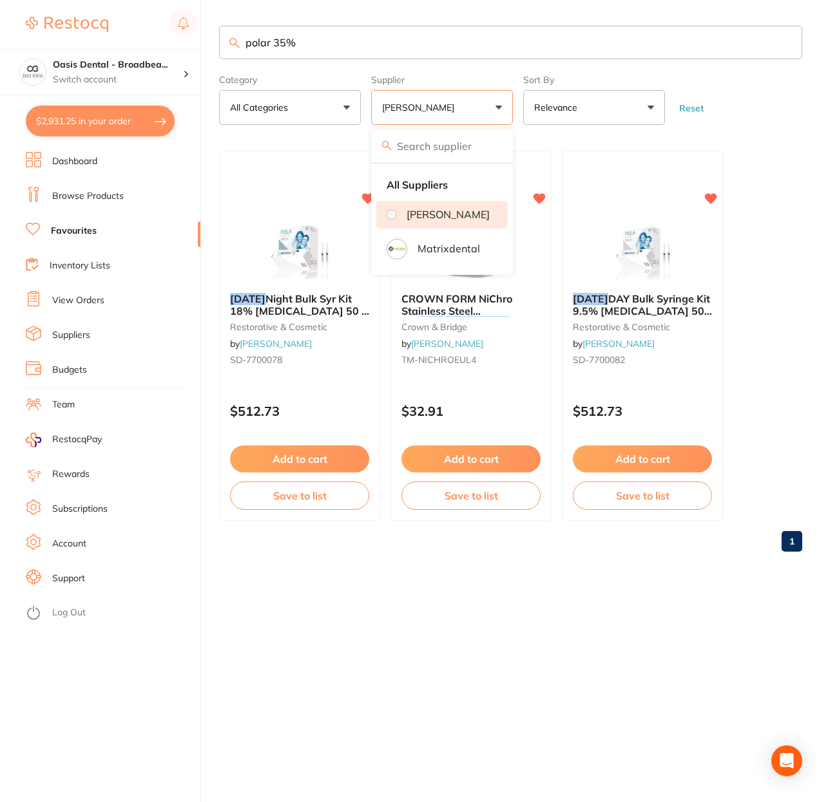
click at [203, 110] on div "$2,931.25 Oasis Dental - Broadbea... Switch account Oasis Dental - Broadbeach $…" at bounding box center [414, 401] width 828 height 802
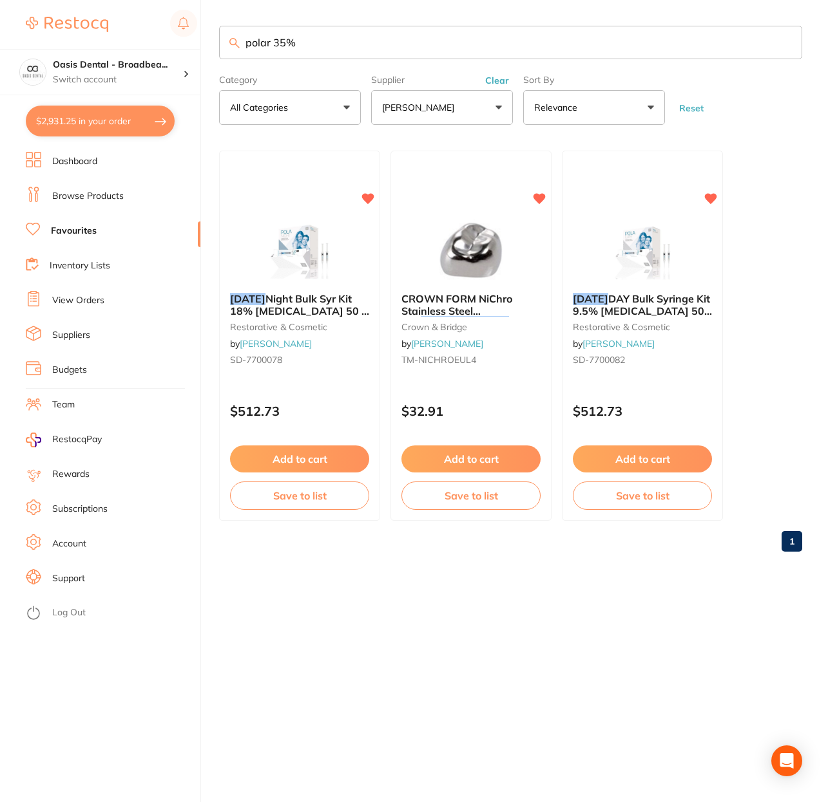
click at [516, 635] on div "polar 35% Category All Categories All Categories crown & bridge restorative & c…" at bounding box center [523, 401] width 609 height 802
